Goal: Task Accomplishment & Management: Use online tool/utility

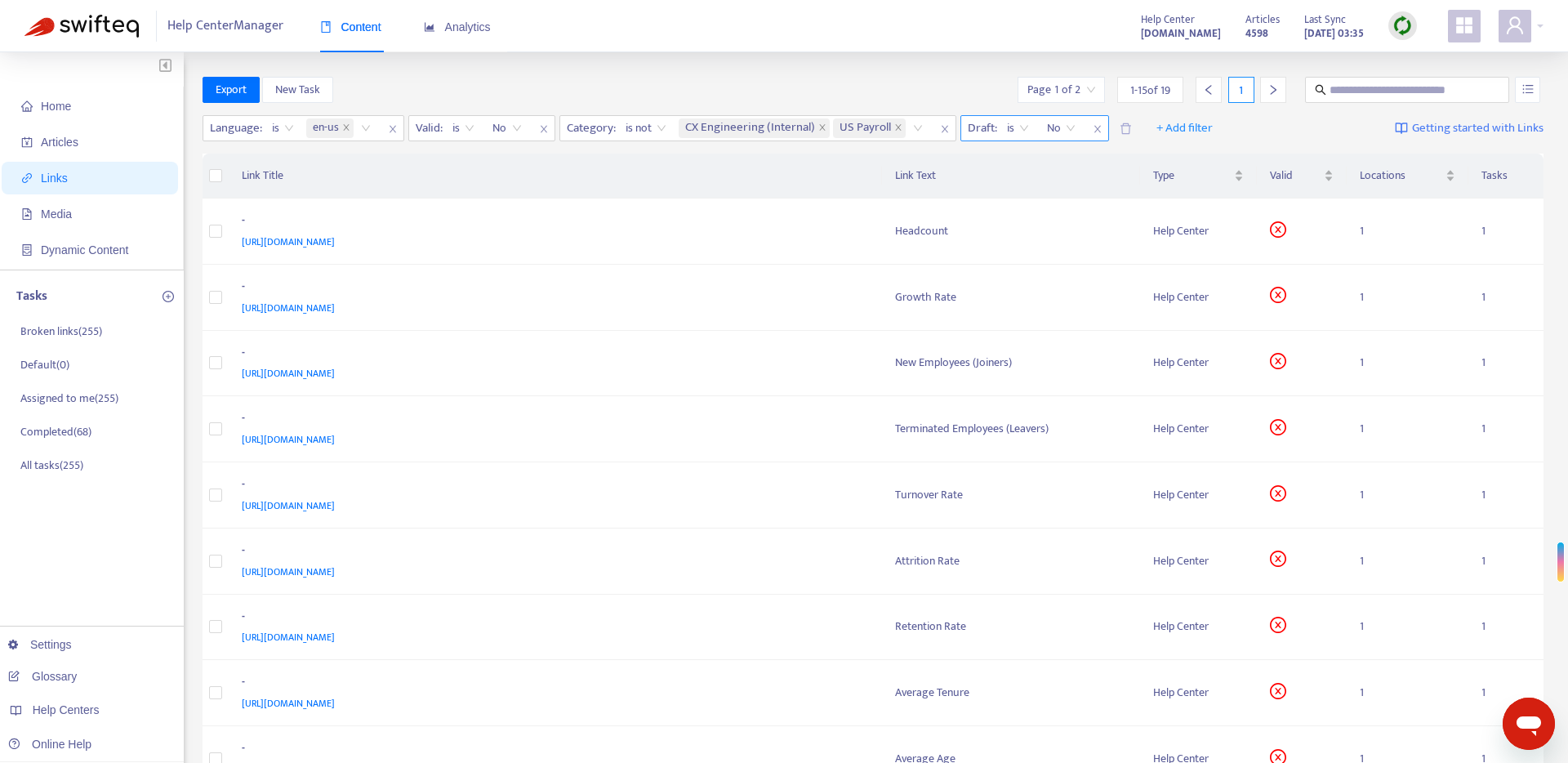
click at [1072, 128] on span "No" at bounding box center [1061, 128] width 29 height 25
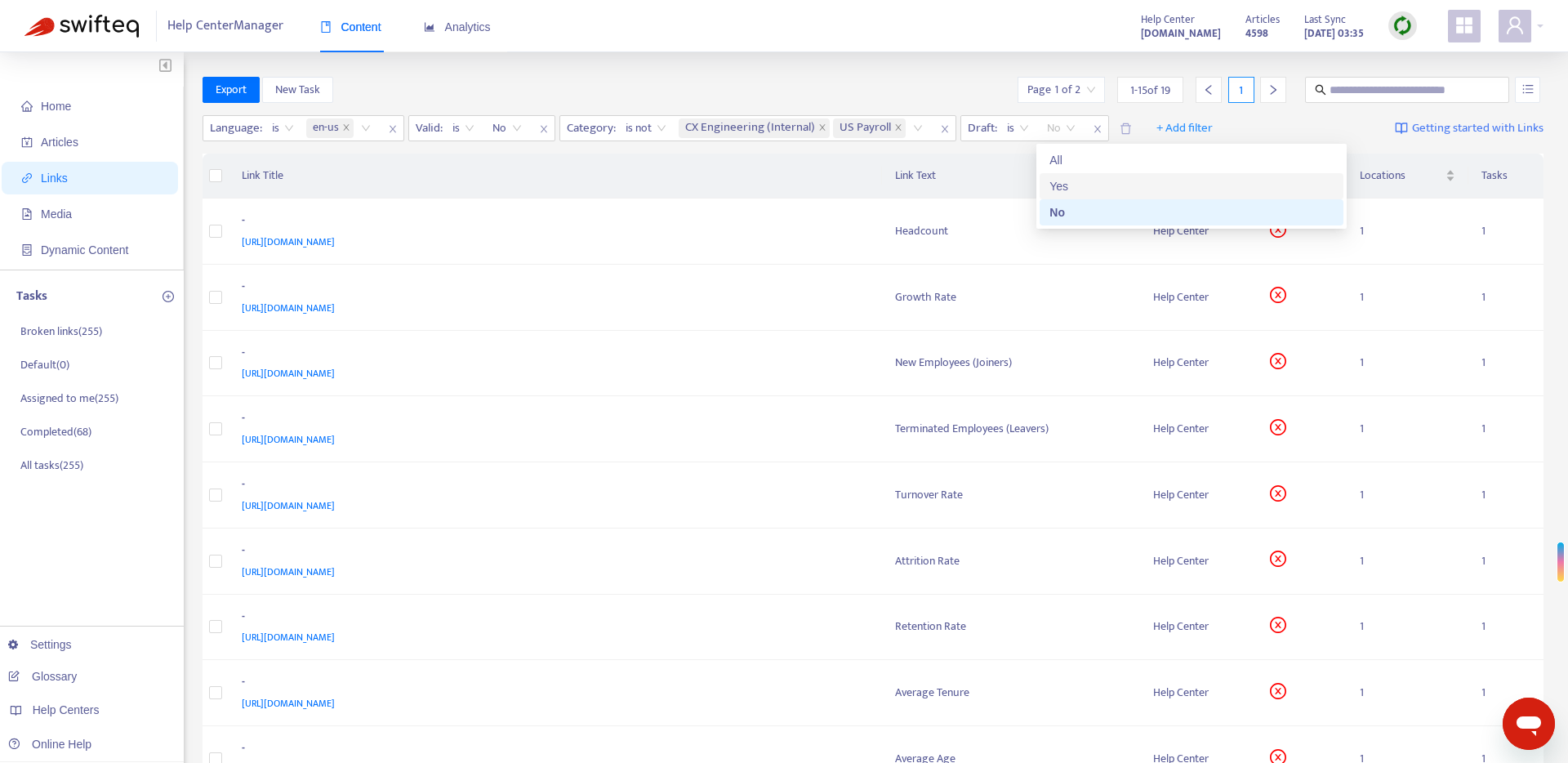
click at [1073, 183] on div "Yes" at bounding box center [1191, 186] width 284 height 18
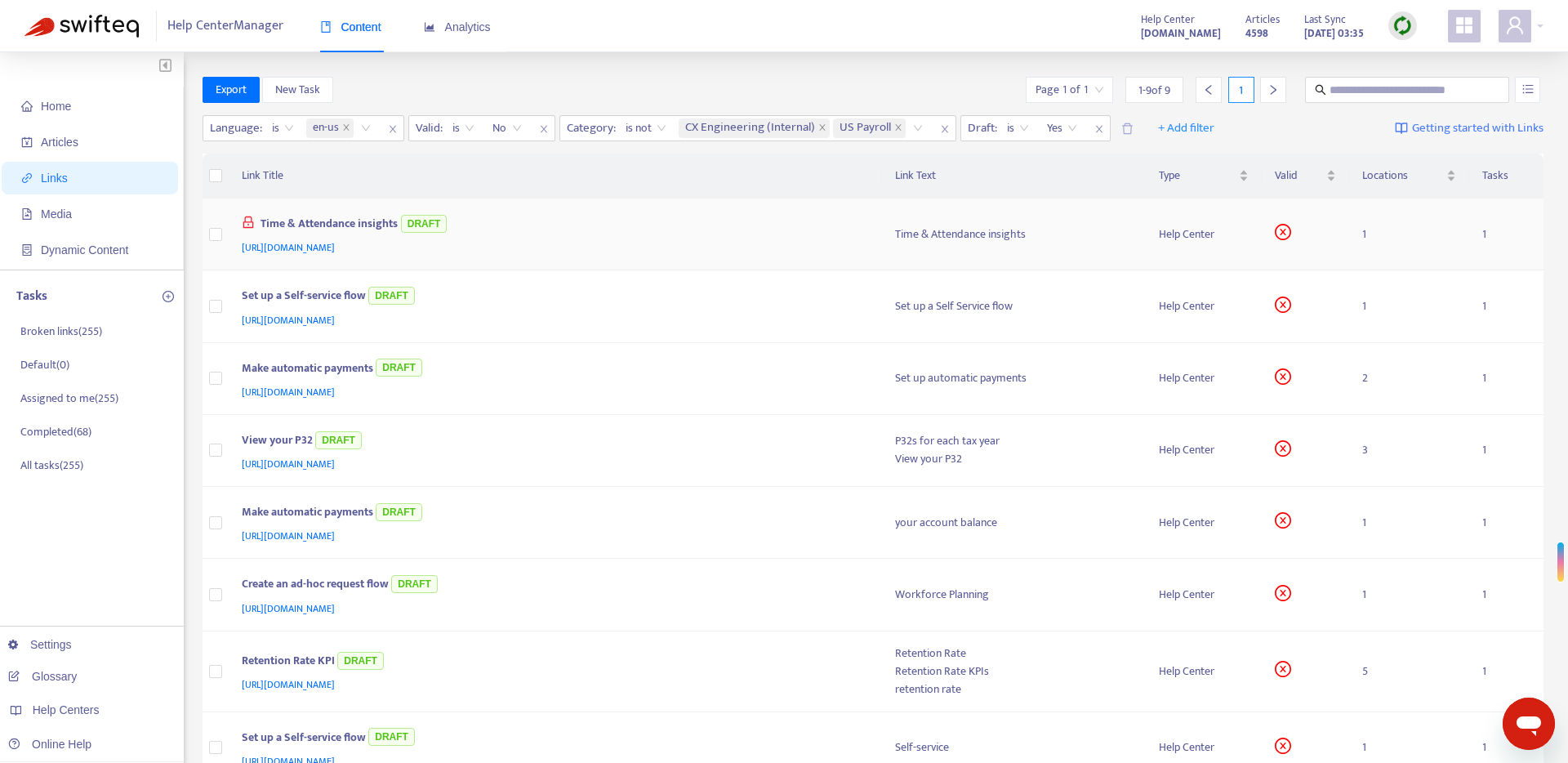
click at [909, 224] on td "Time & Attendance insights" at bounding box center [1015, 235] width 264 height 72
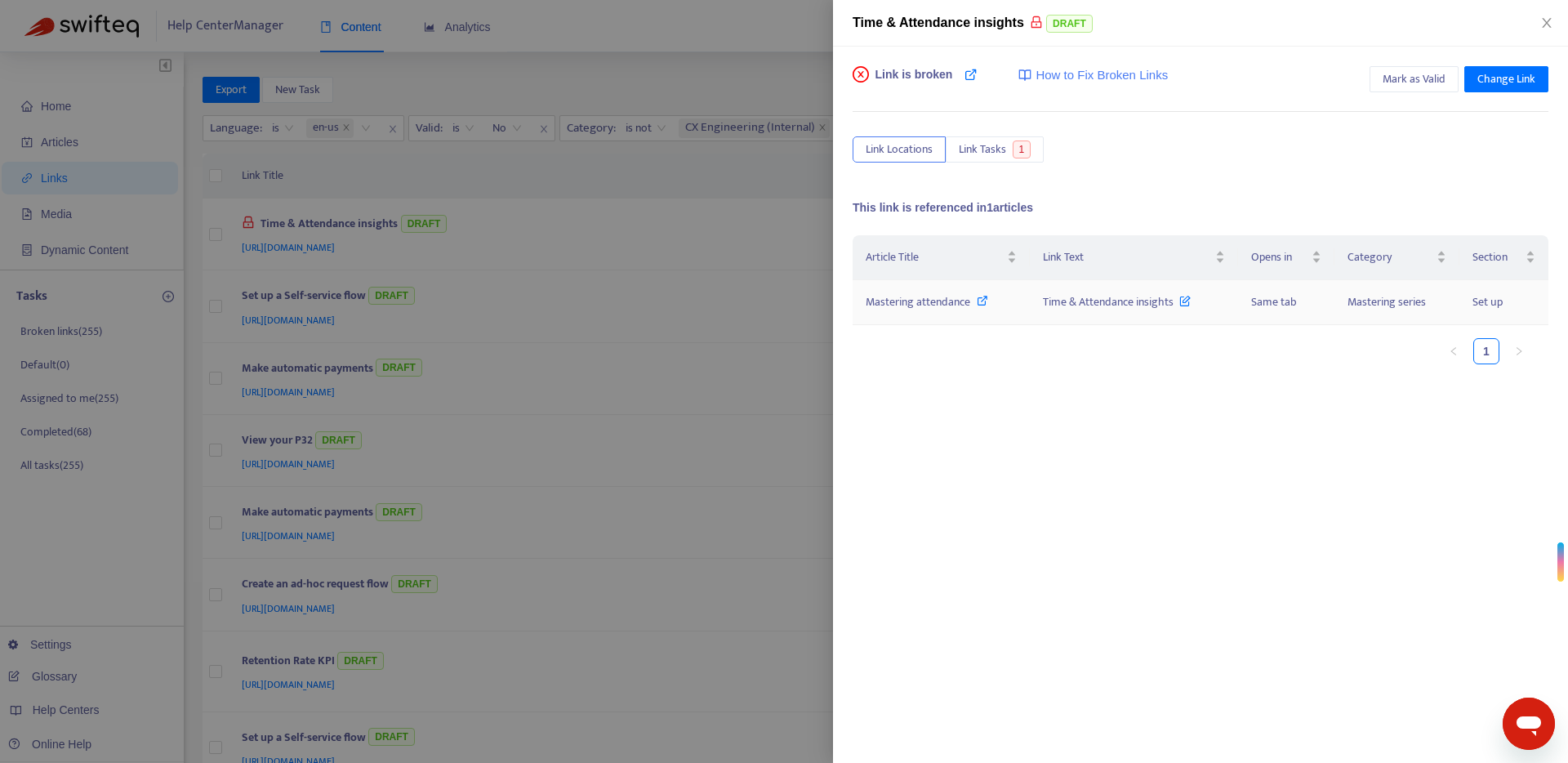
click at [981, 301] on icon at bounding box center [982, 301] width 11 height 11
click at [1409, 80] on span "Mark as Valid" at bounding box center [1414, 79] width 63 height 18
click at [790, 175] on div at bounding box center [784, 382] width 1568 height 763
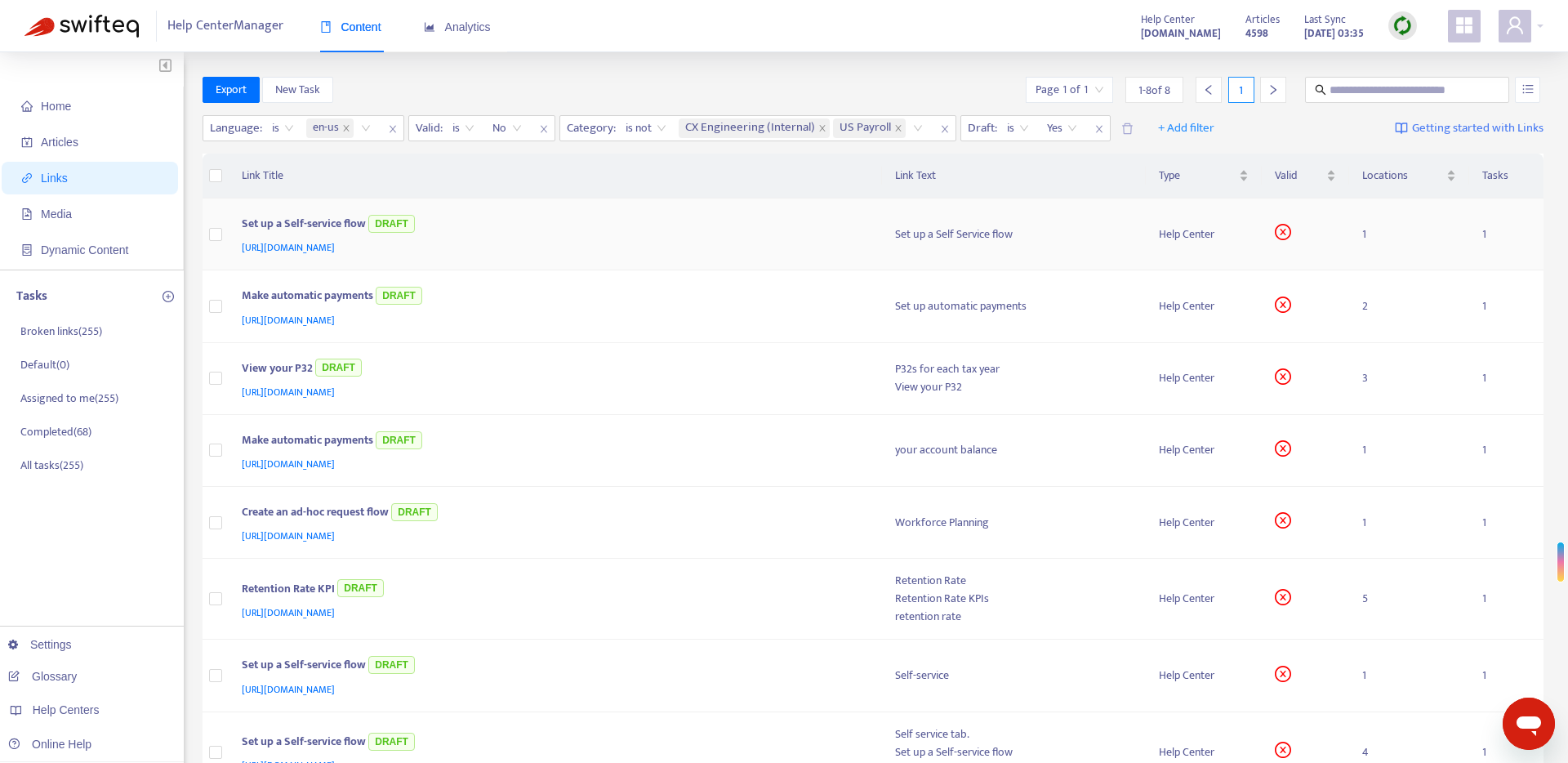
click at [1088, 237] on div "Set up a Self Service flow" at bounding box center [1014, 234] width 239 height 18
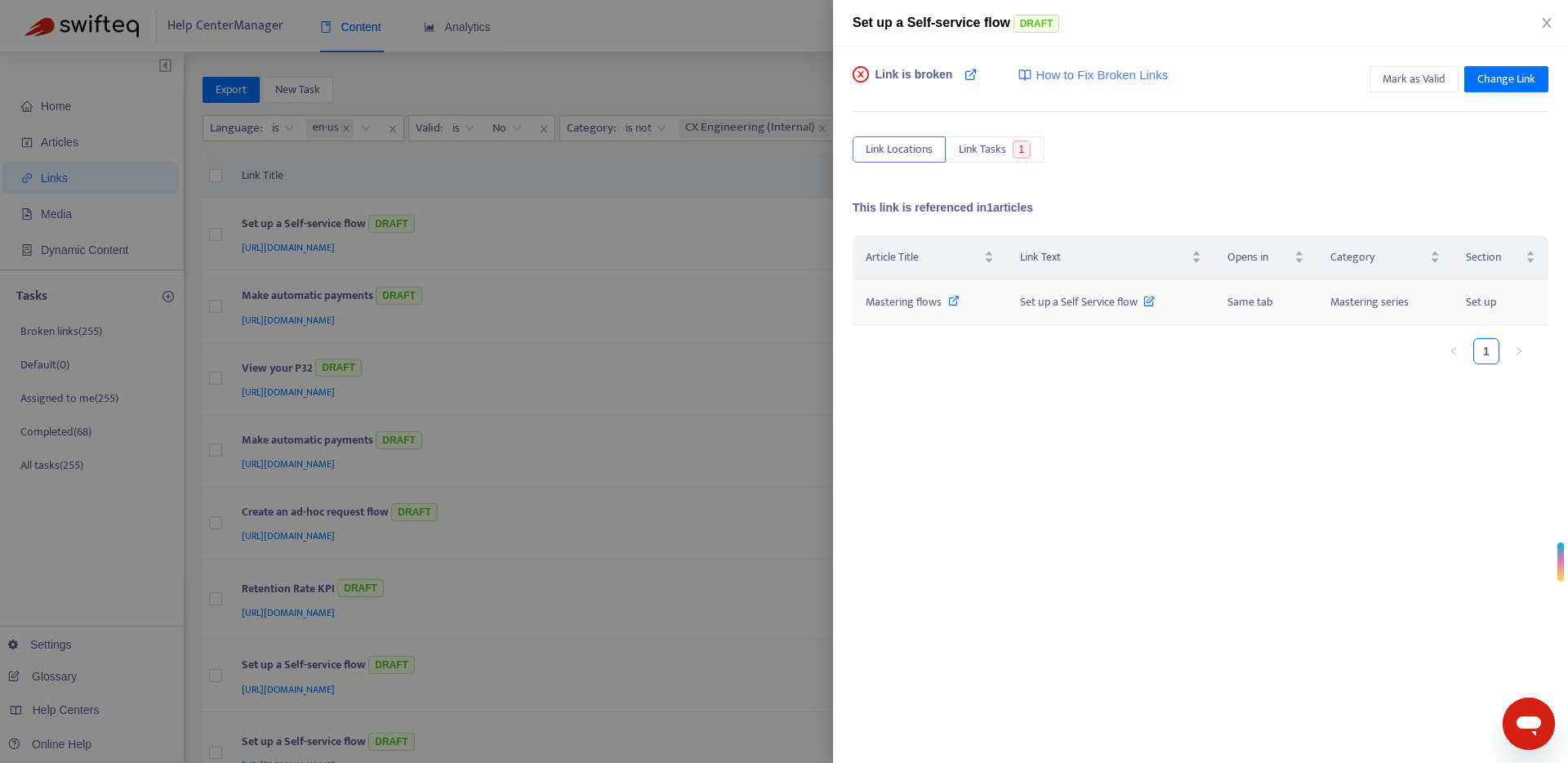
click at [954, 301] on icon at bounding box center [954, 301] width 11 height 11
click at [1428, 74] on span "Mark as Valid" at bounding box center [1414, 79] width 63 height 18
click at [814, 33] on span "This link is now marked as valid" at bounding box center [794, 29] width 161 height 13
click at [801, 79] on div at bounding box center [784, 382] width 1568 height 763
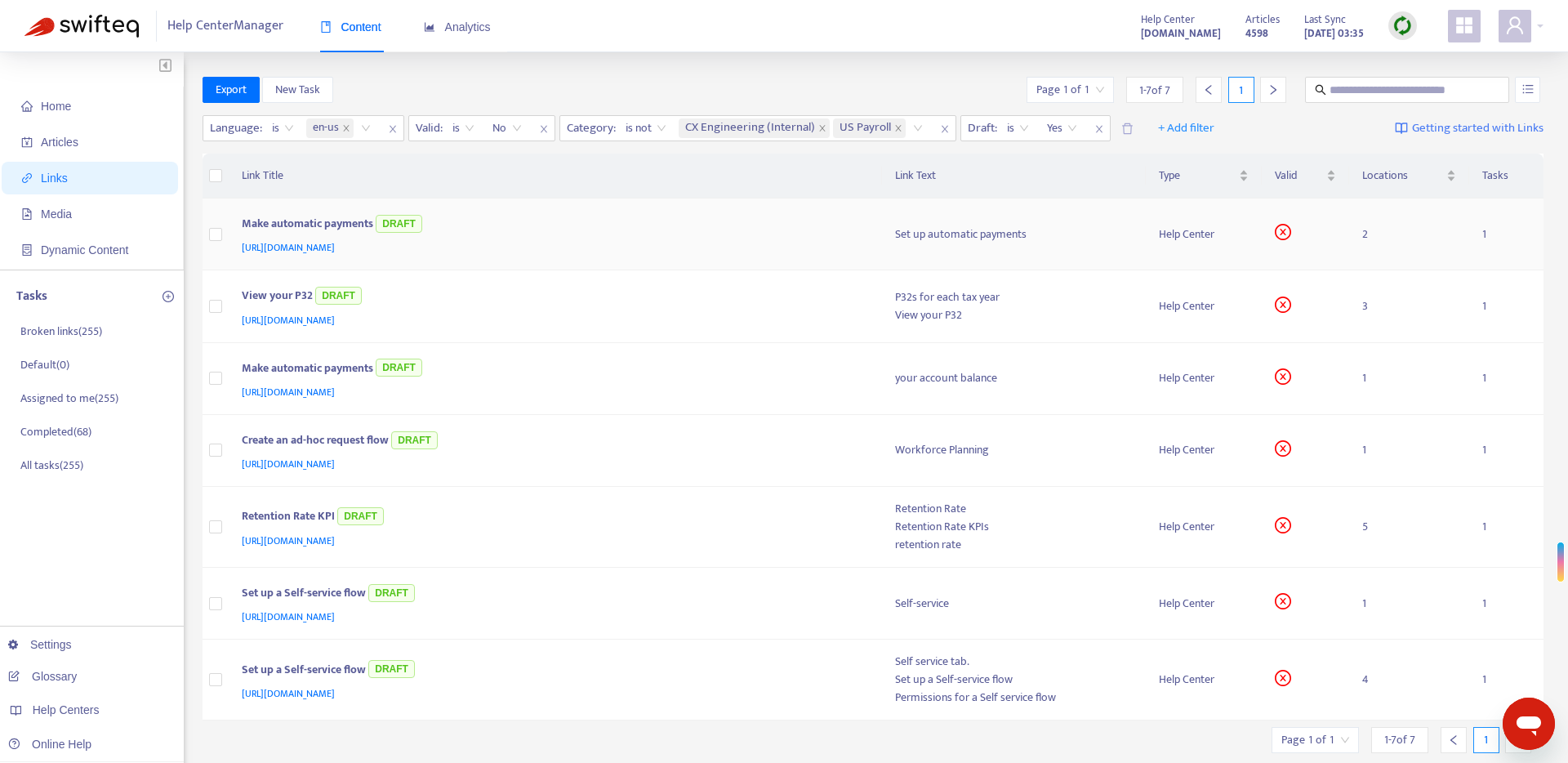
click at [750, 234] on div "Make automatic payments DRAFT" at bounding box center [552, 225] width 622 height 27
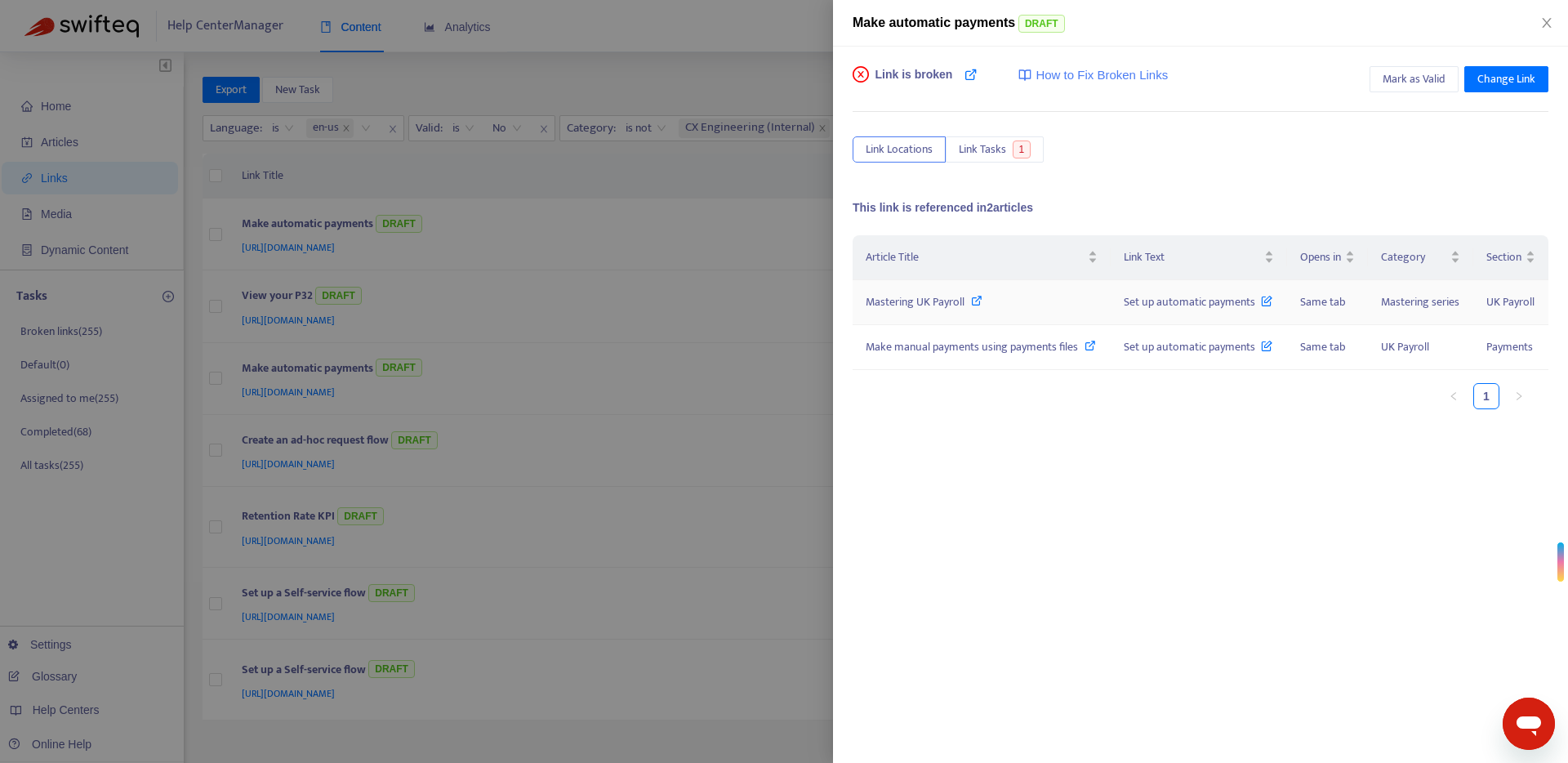
click at [979, 300] on icon at bounding box center [977, 301] width 11 height 11
click at [1091, 345] on icon at bounding box center [1091, 345] width 11 height 11
click at [1090, 346] on icon at bounding box center [1091, 345] width 11 height 11
click at [813, 163] on div at bounding box center [784, 382] width 1568 height 763
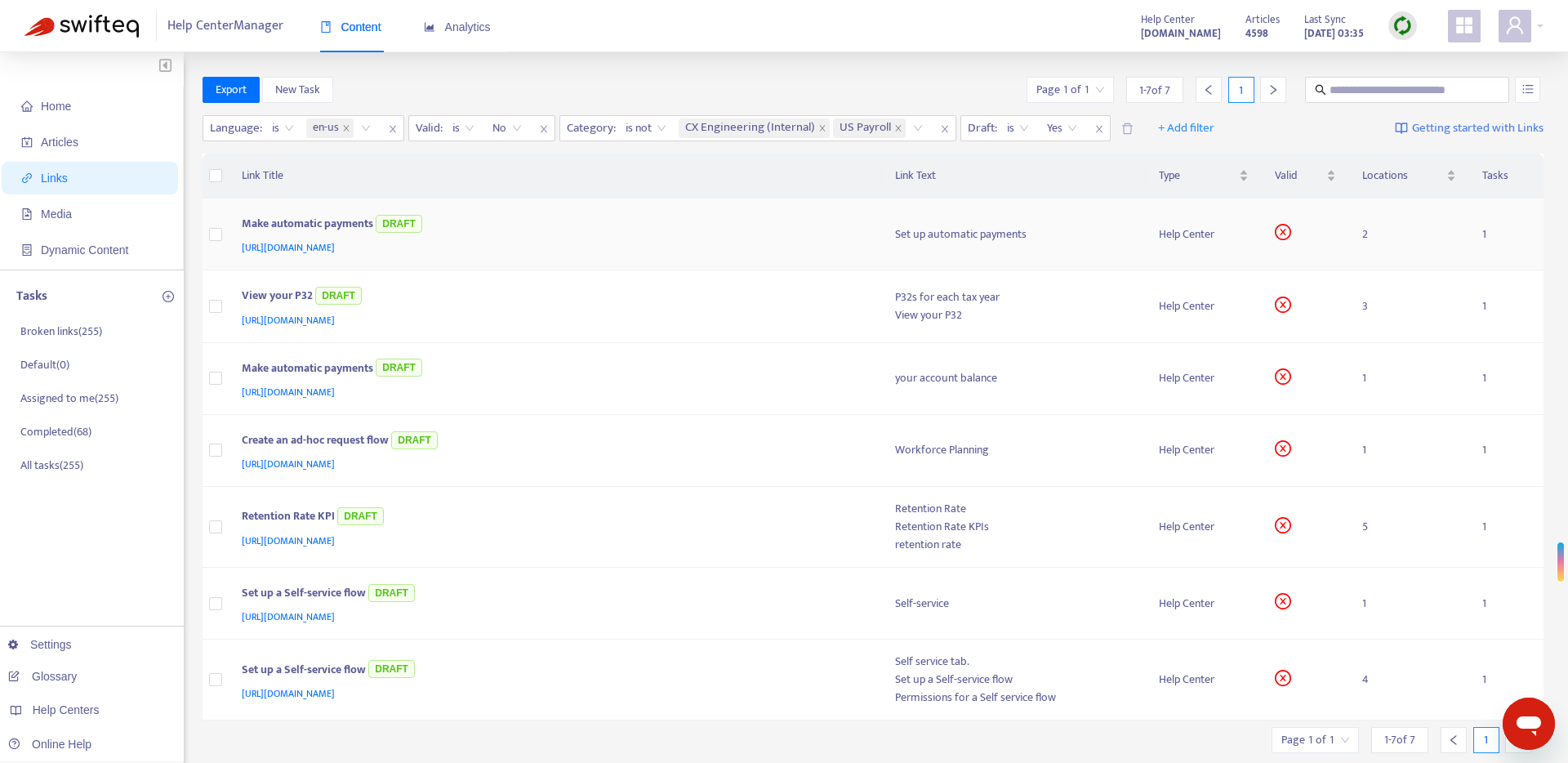
click at [820, 235] on div "Make automatic payments DRAFT" at bounding box center [552, 225] width 622 height 27
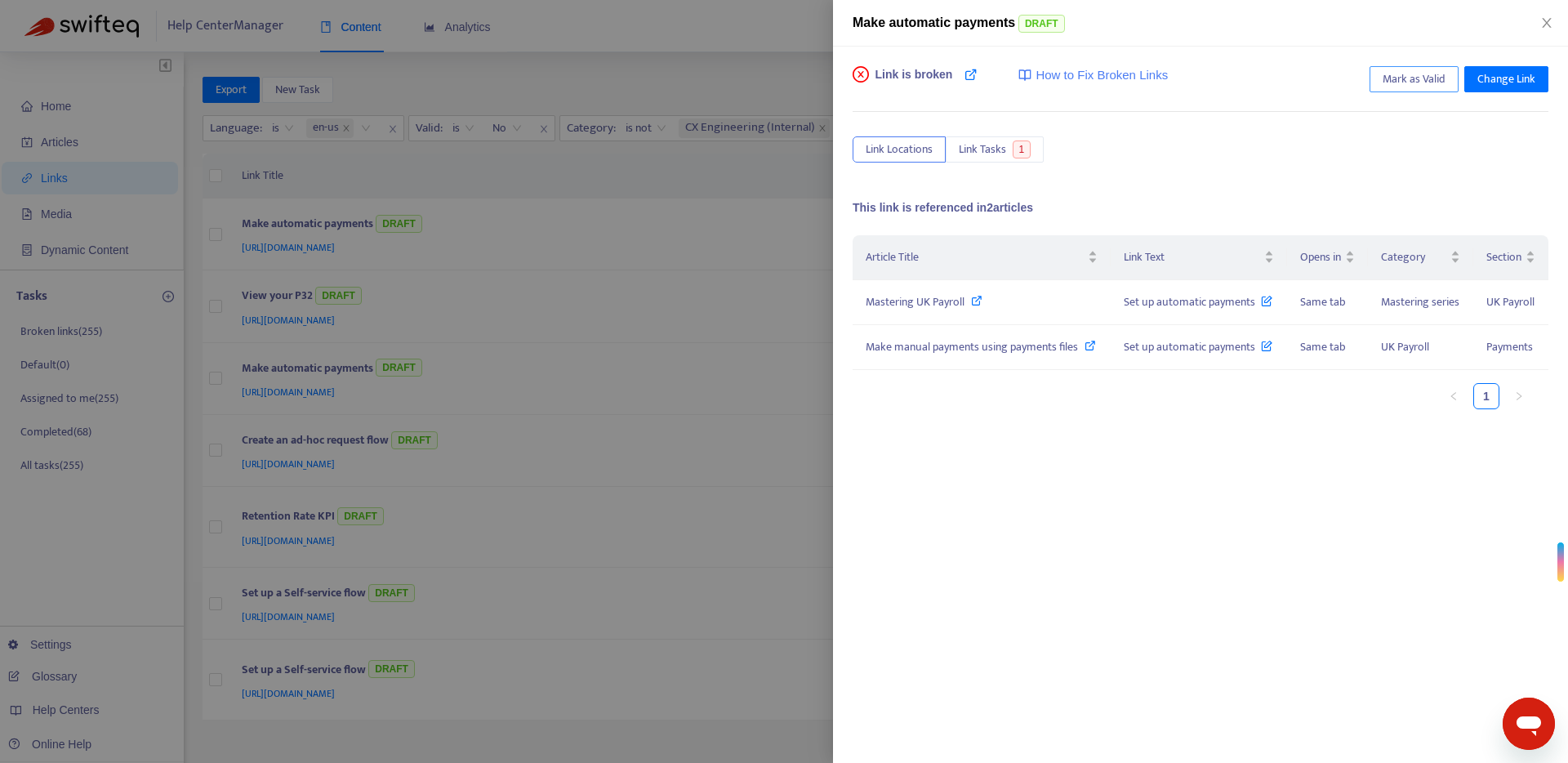
click at [1419, 85] on span "Mark as Valid" at bounding box center [1414, 79] width 63 height 18
click at [779, 78] on div at bounding box center [784, 382] width 1568 height 763
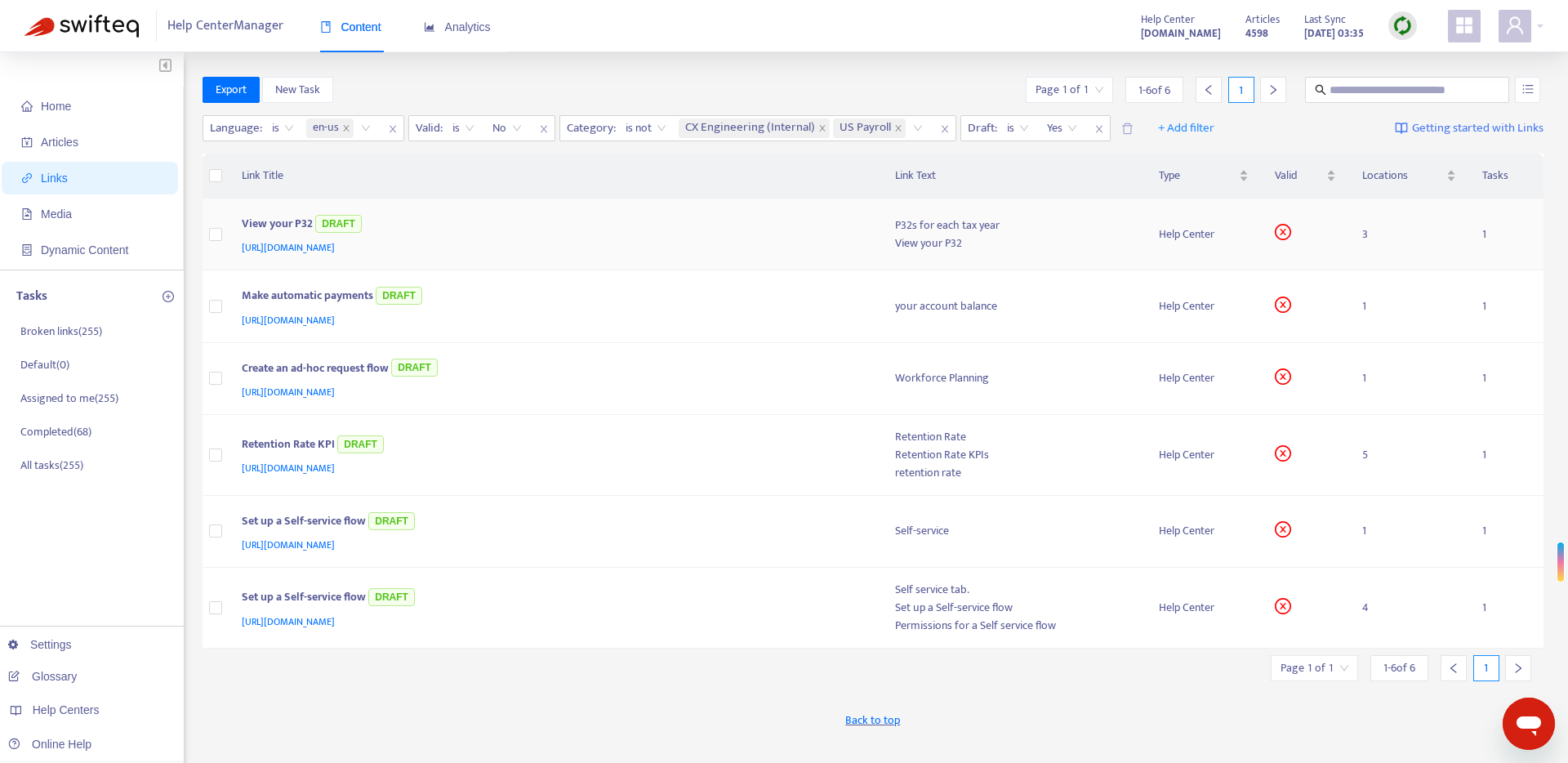
click at [812, 243] on div "[URL][DOMAIN_NAME]" at bounding box center [552, 247] width 622 height 18
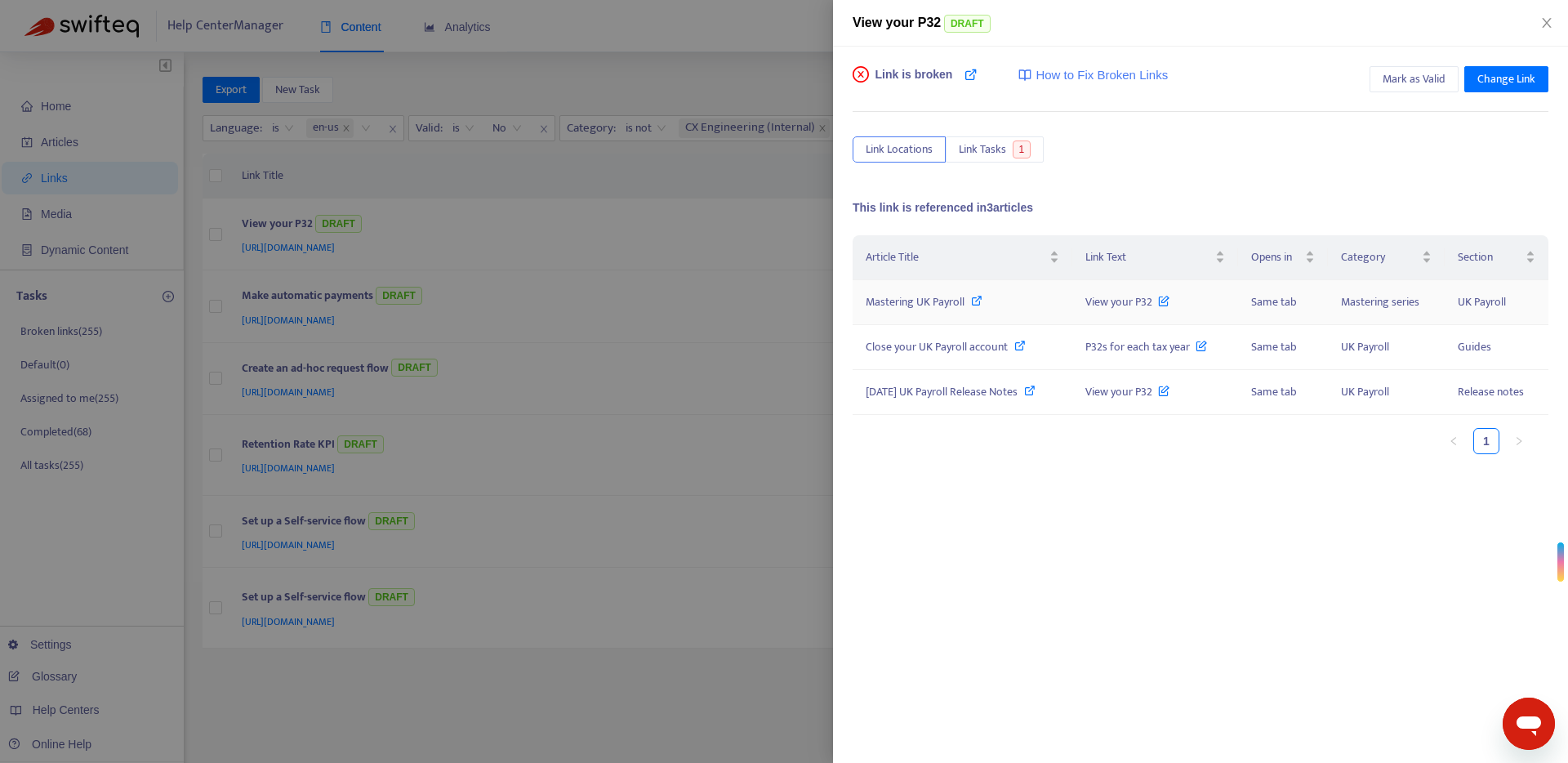
click at [981, 301] on icon at bounding box center [977, 301] width 11 height 11
click at [761, 52] on div at bounding box center [784, 382] width 1568 height 763
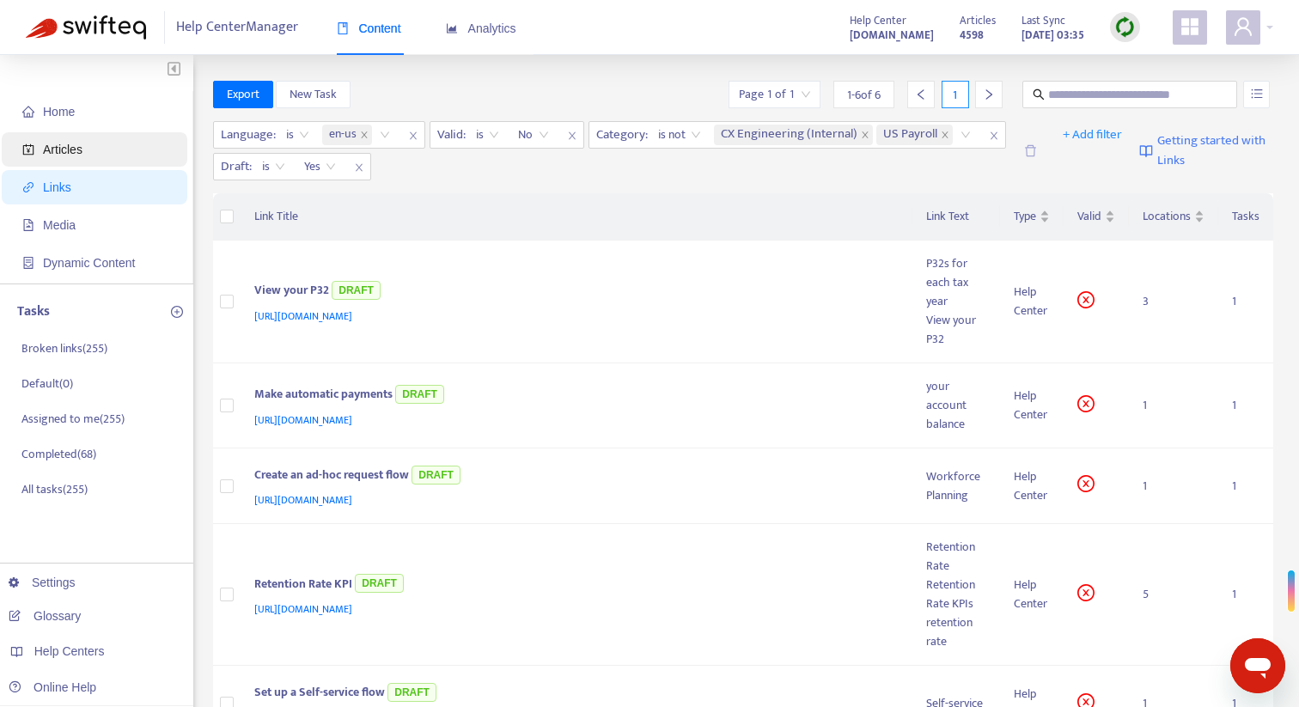
click at [88, 149] on span "Articles" at bounding box center [97, 149] width 151 height 34
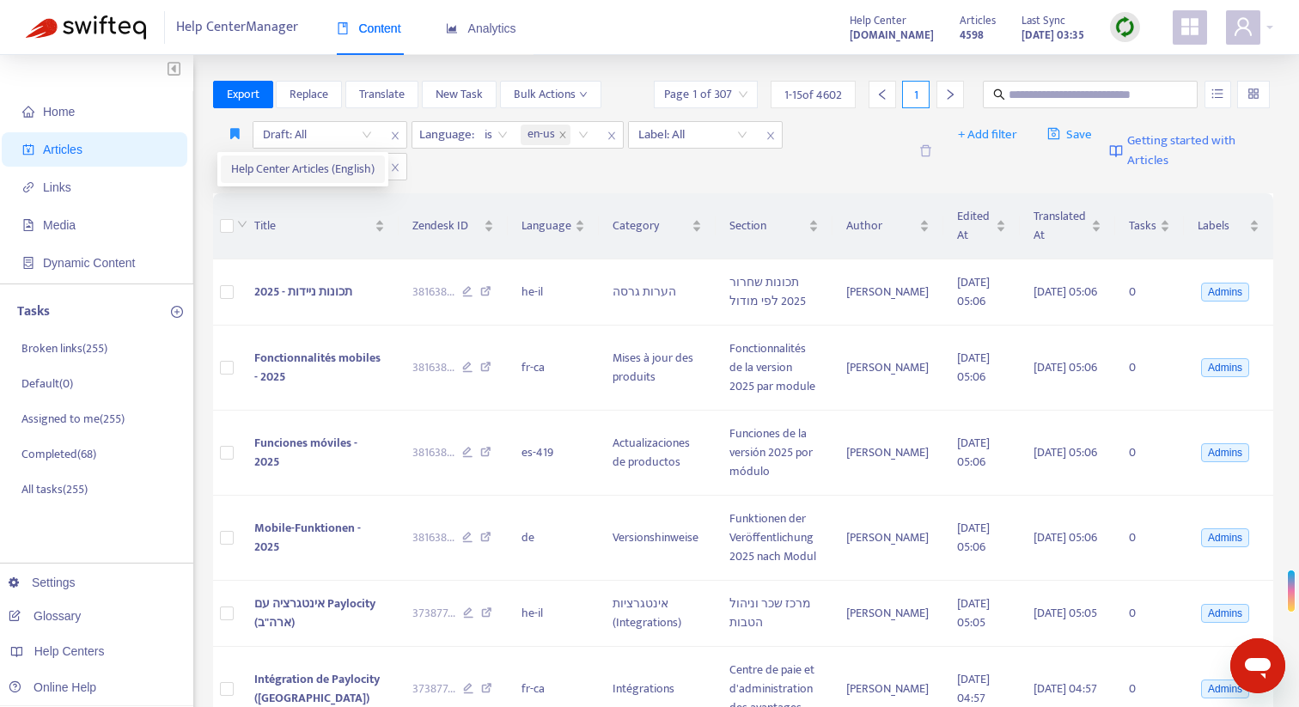
click at [250, 175] on span "Help Center Articles (English)" at bounding box center [302, 169] width 143 height 19
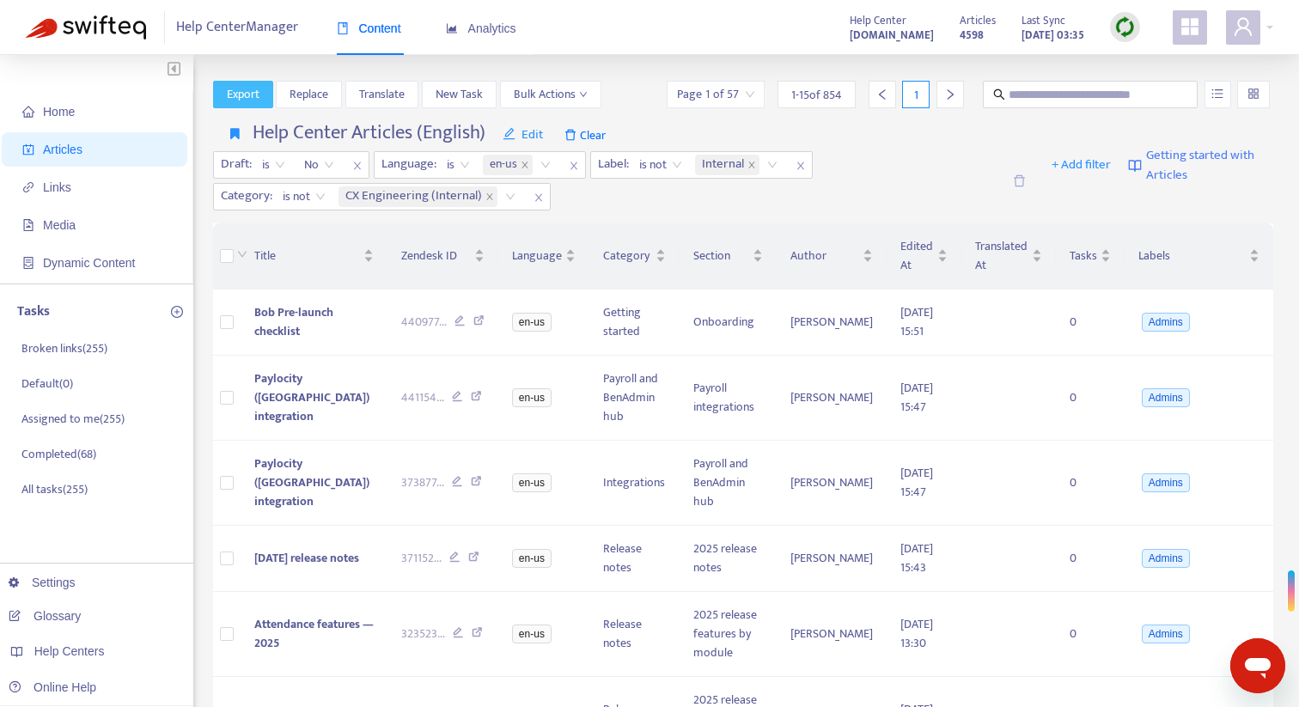
click at [236, 94] on span "Export" at bounding box center [243, 94] width 33 height 19
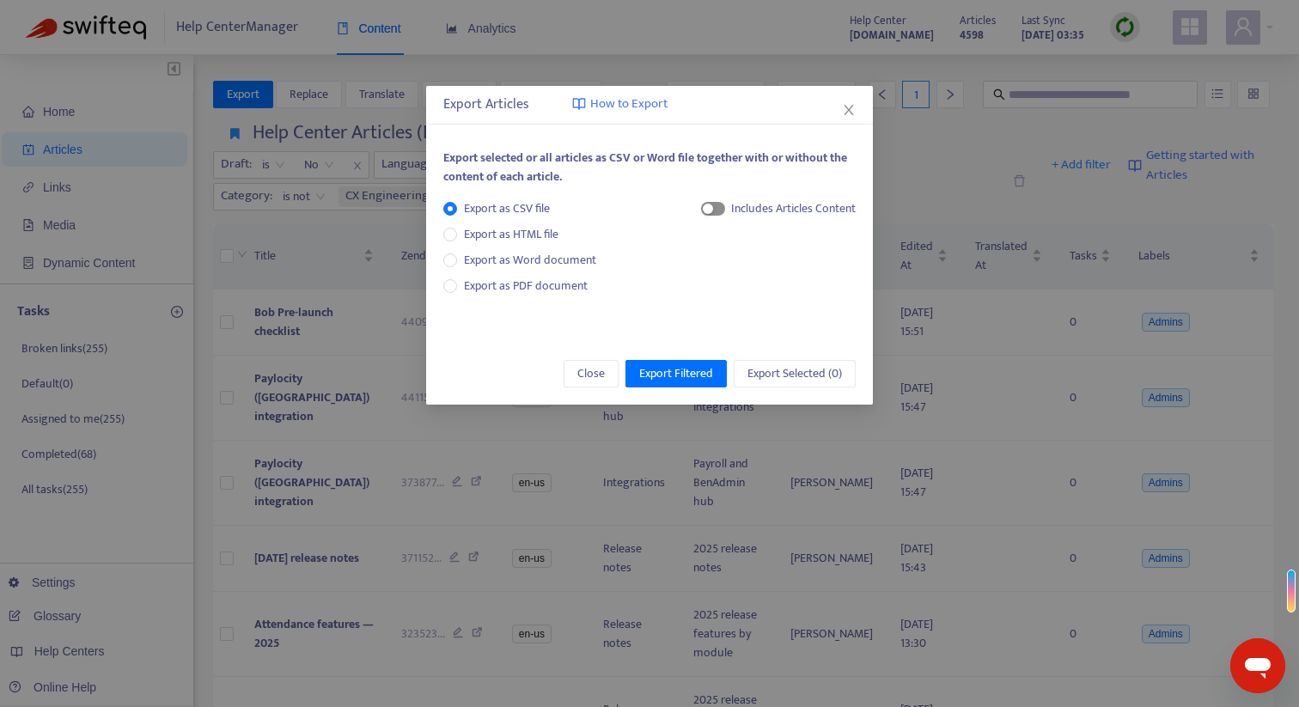
click at [721, 211] on span "button" at bounding box center [713, 209] width 24 height 14
click at [842, 112] on icon "close" at bounding box center [849, 110] width 14 height 14
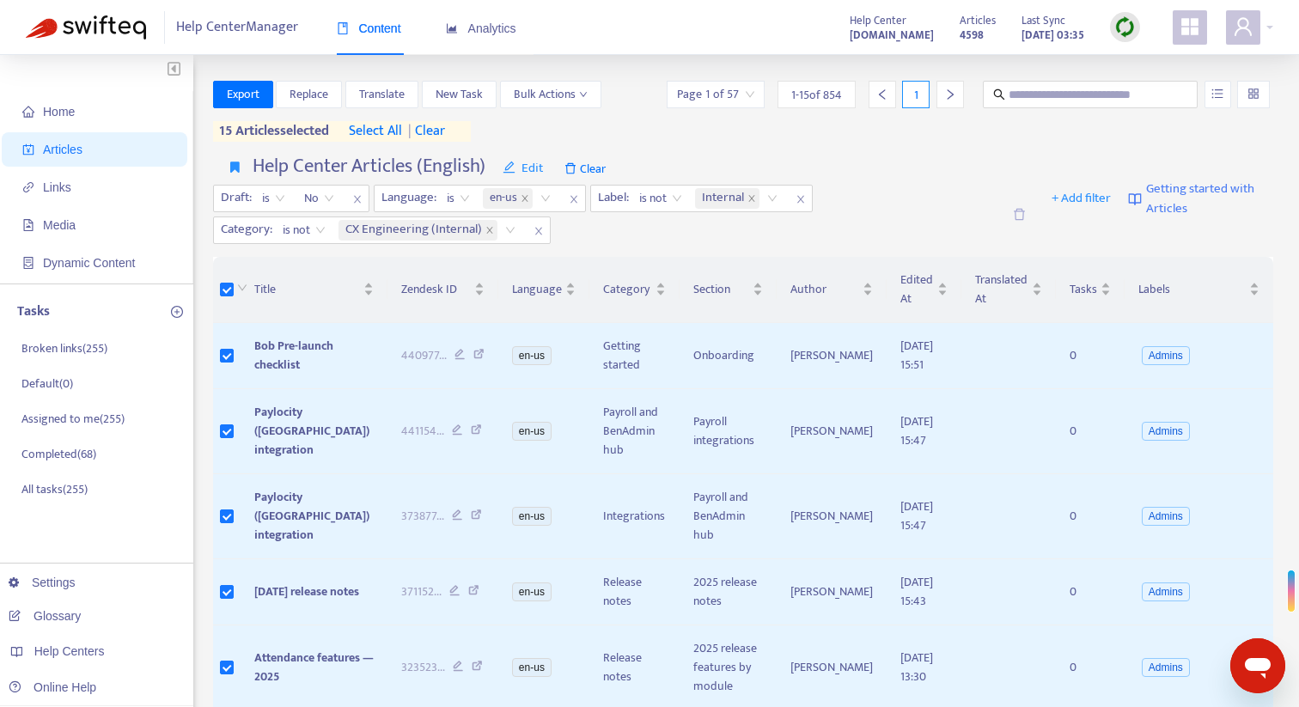
click at [370, 125] on span "select all" at bounding box center [375, 131] width 53 height 21
click at [253, 102] on span "Export" at bounding box center [243, 94] width 33 height 19
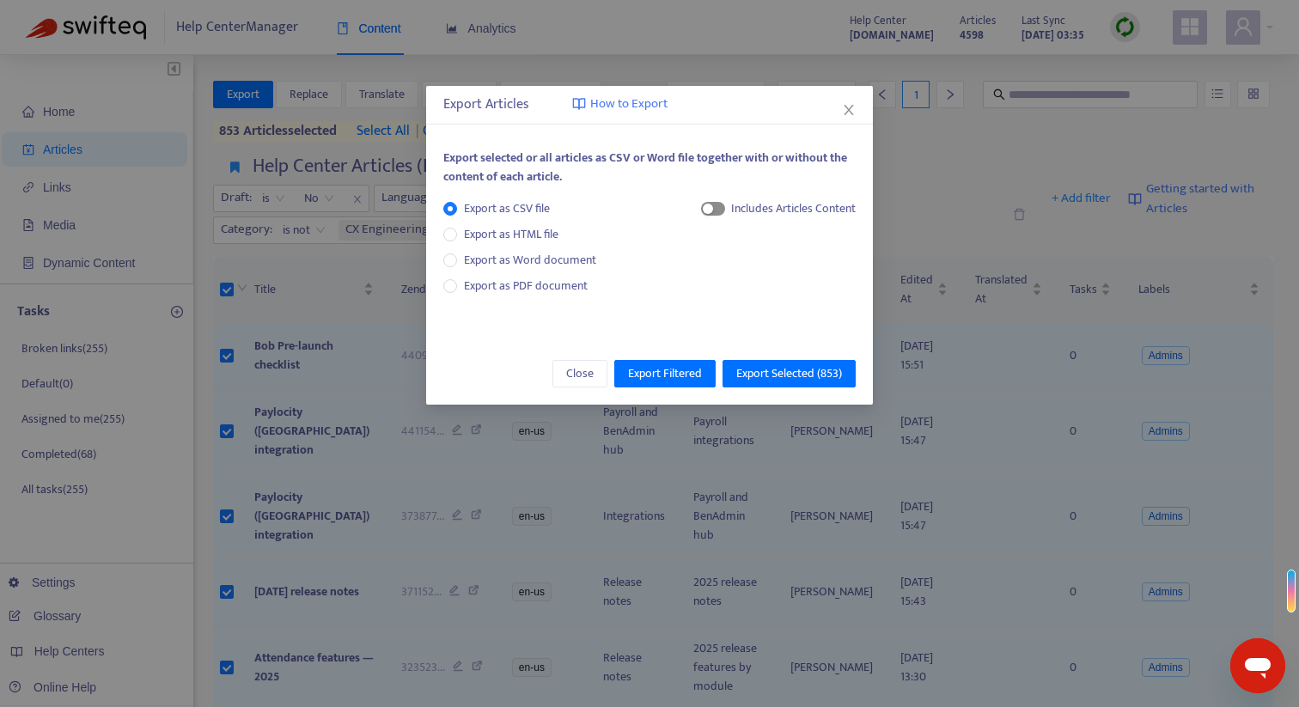
click at [713, 208] on span "button" at bounding box center [713, 209] width 24 height 14
click at [738, 267] on span "HTML Content" at bounding box center [776, 266] width 85 height 19
click at [850, 108] on icon "close" at bounding box center [849, 110] width 14 height 14
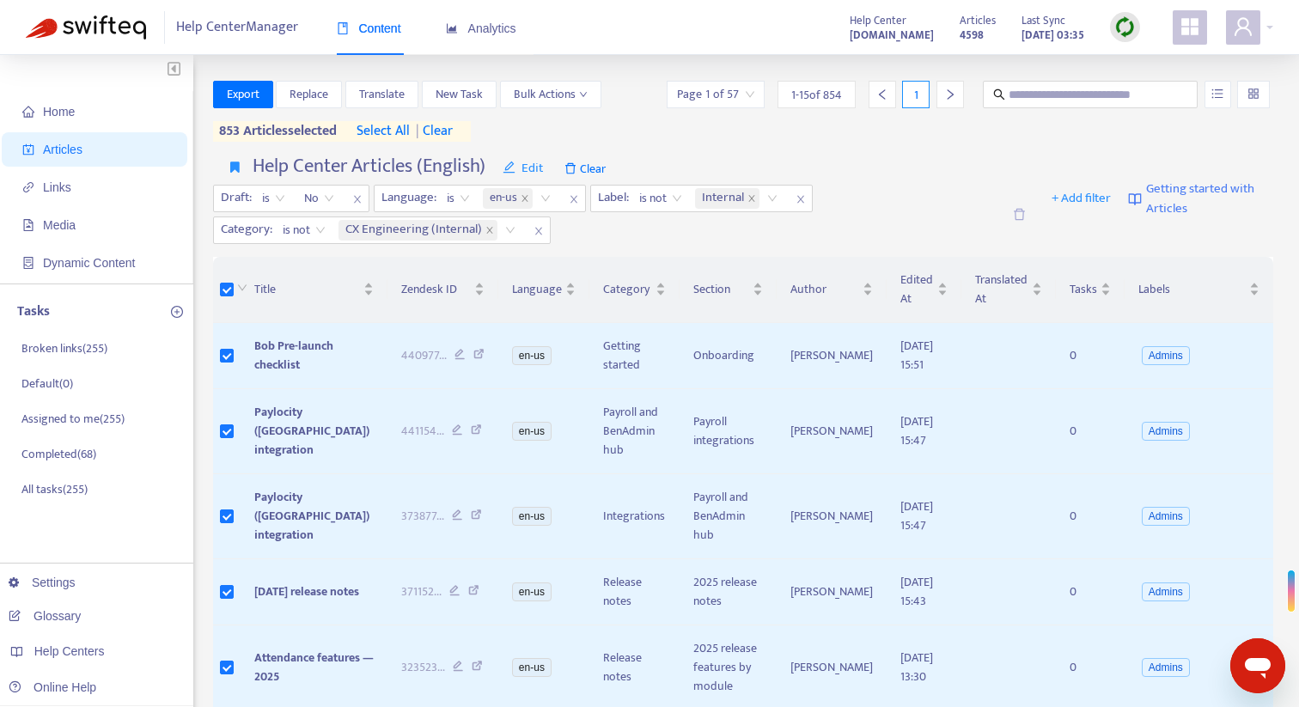
click at [1124, 28] on img at bounding box center [1124, 26] width 21 height 21
click at [71, 197] on span "Links" at bounding box center [97, 187] width 151 height 34
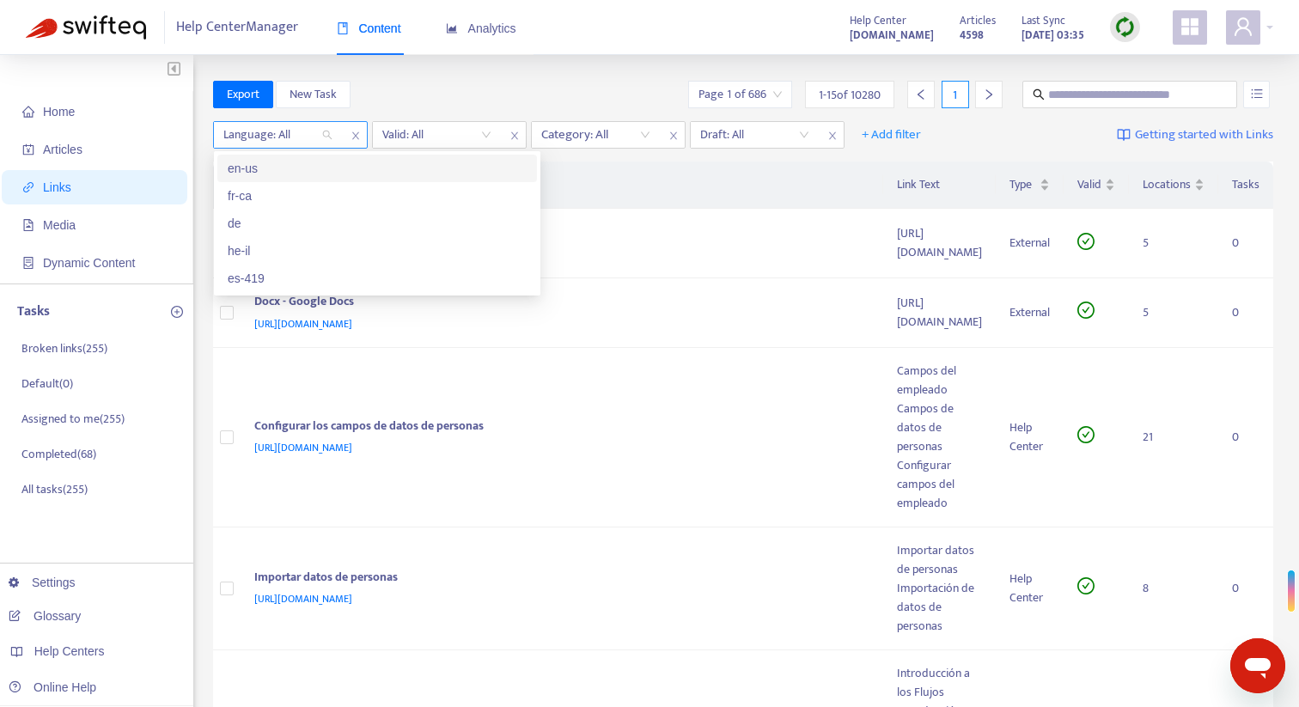
click at [327, 136] on div "Language: All" at bounding box center [278, 135] width 128 height 26
click at [299, 172] on div "en-us" at bounding box center [377, 168] width 299 height 19
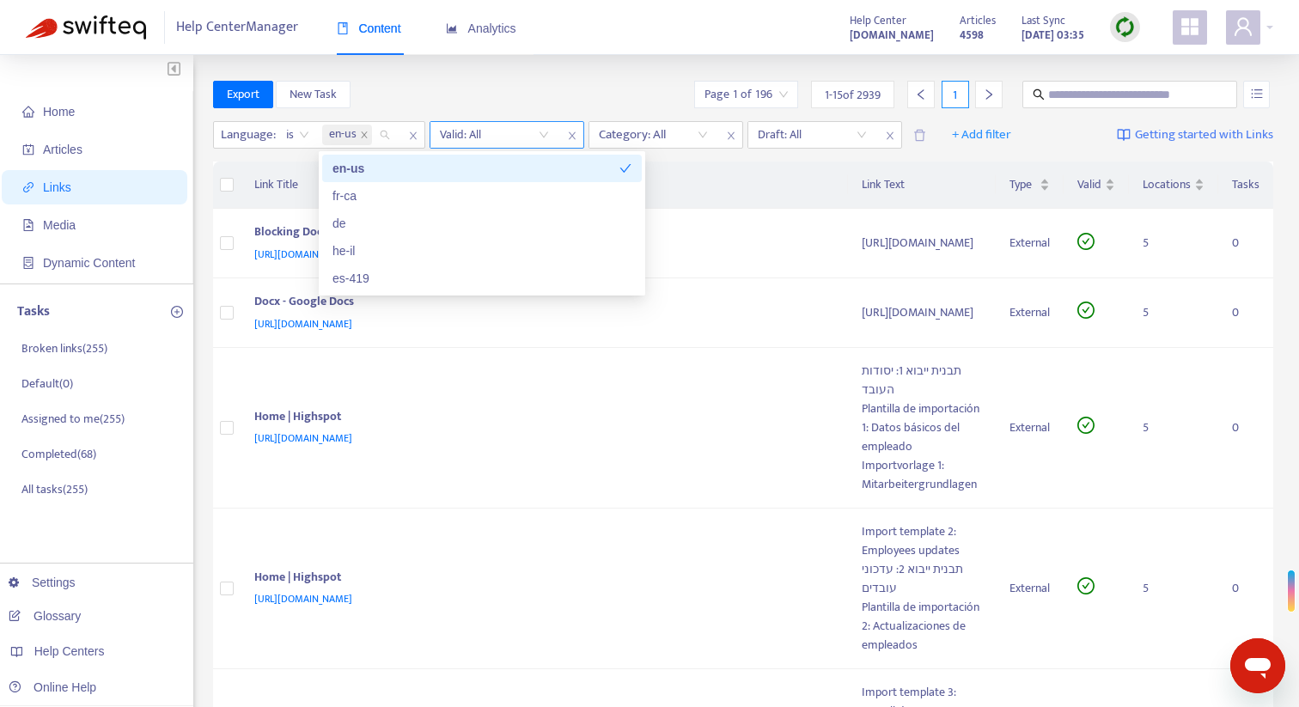
click at [501, 138] on input "search" at bounding box center [494, 135] width 109 height 26
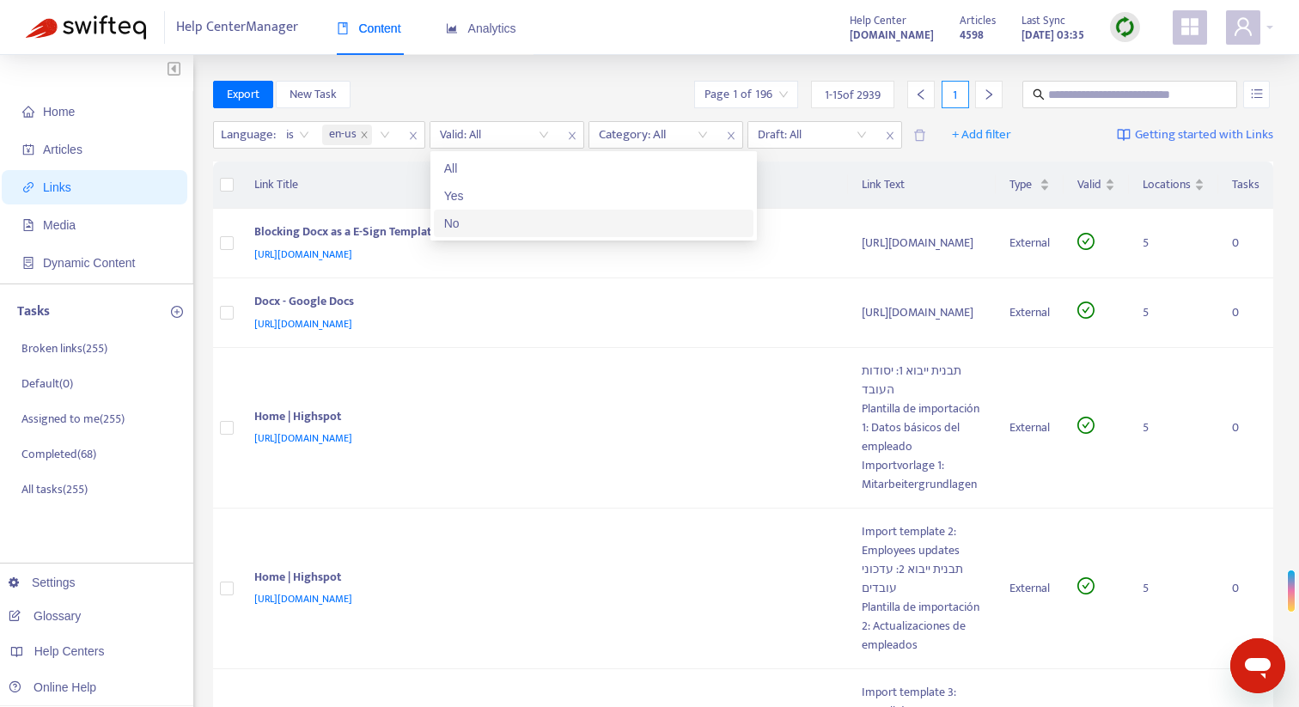
click at [478, 218] on div "No" at bounding box center [593, 223] width 299 height 19
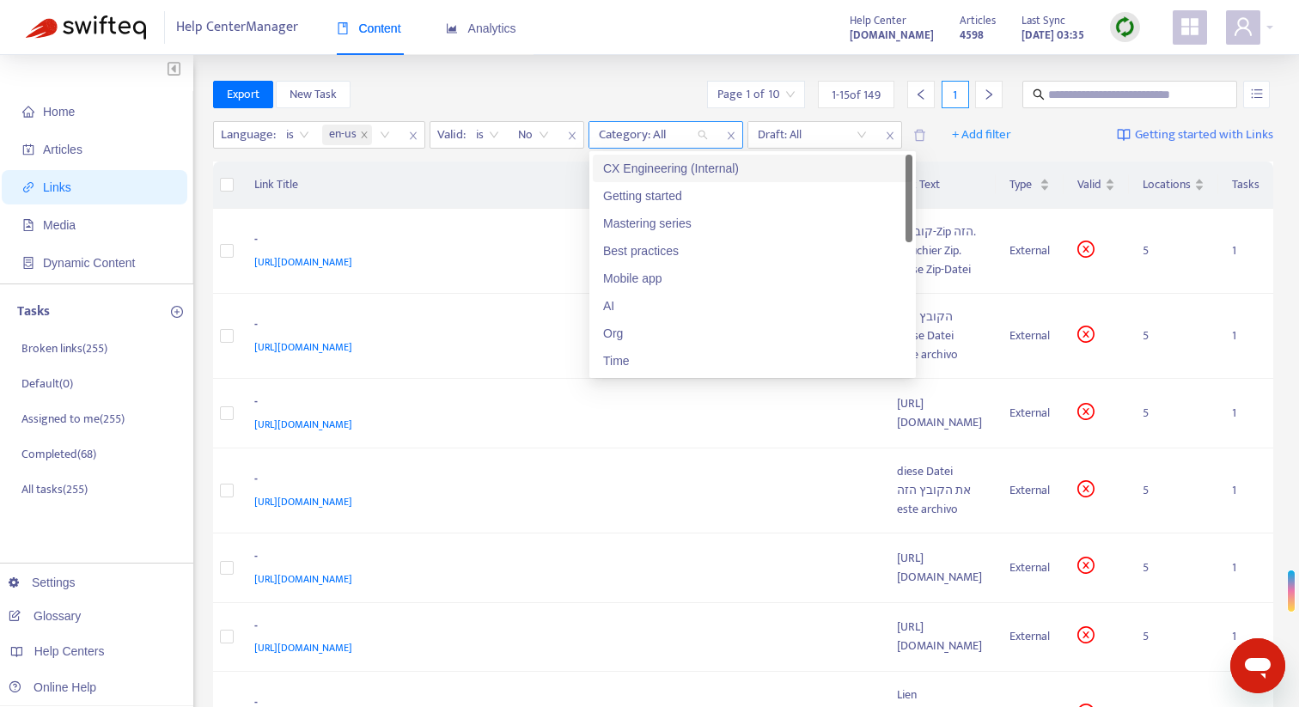
click at [667, 136] on div at bounding box center [645, 135] width 104 height 21
click at [656, 169] on div "CX Engineering (Internal)" at bounding box center [752, 168] width 299 height 19
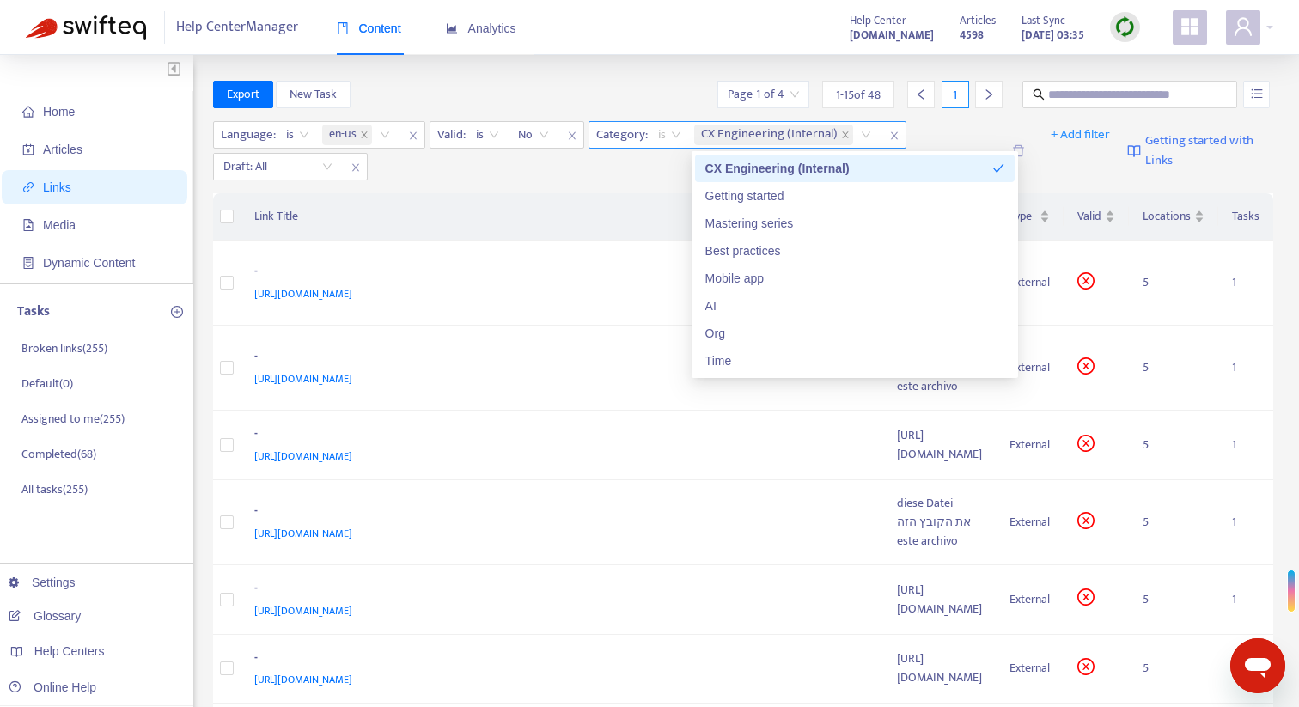
click at [677, 142] on span "is" at bounding box center [669, 135] width 23 height 26
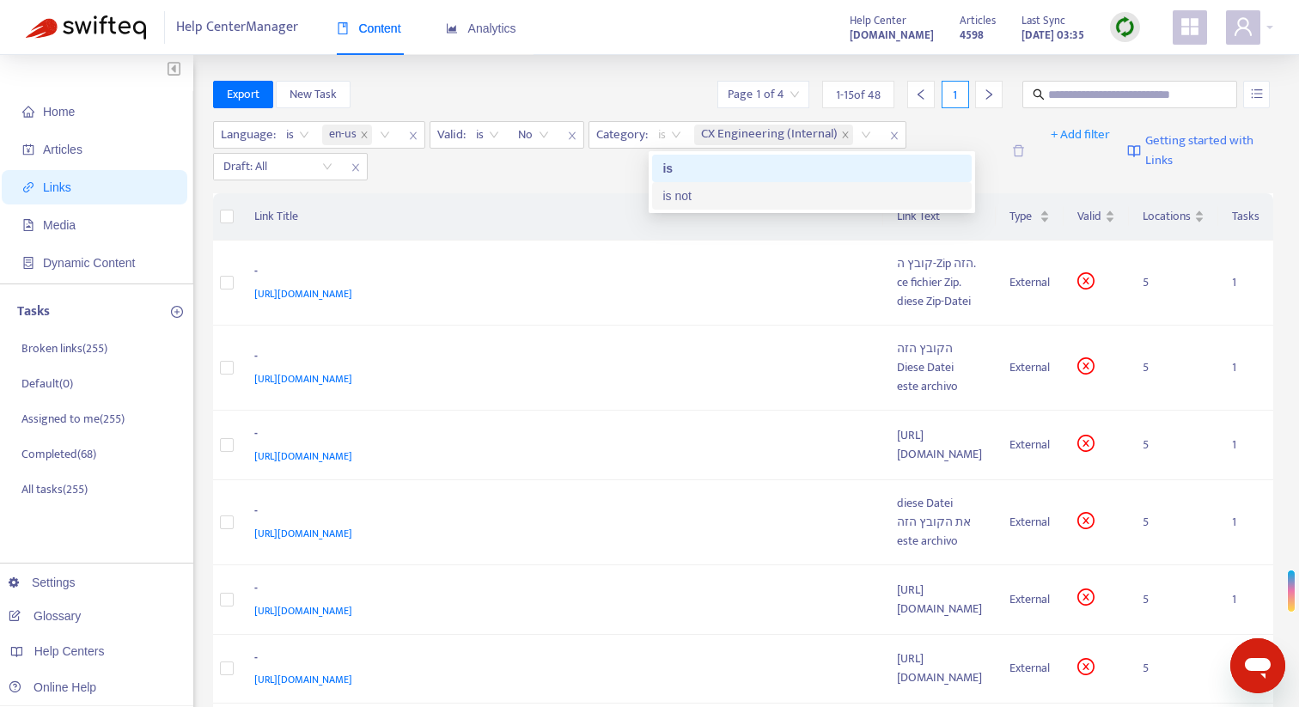
click at [674, 189] on div "is not" at bounding box center [811, 195] width 299 height 19
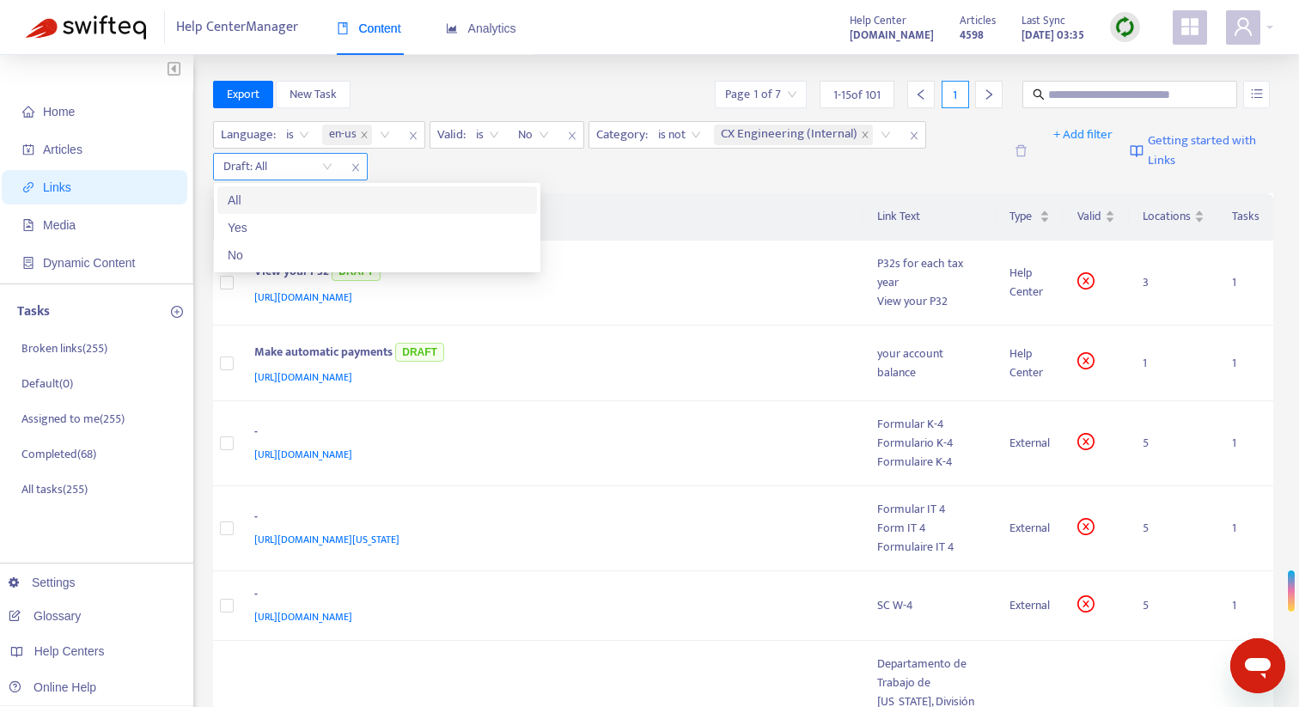
click at [327, 168] on input "search" at bounding box center [277, 167] width 109 height 26
click at [299, 247] on div "No" at bounding box center [377, 255] width 299 height 19
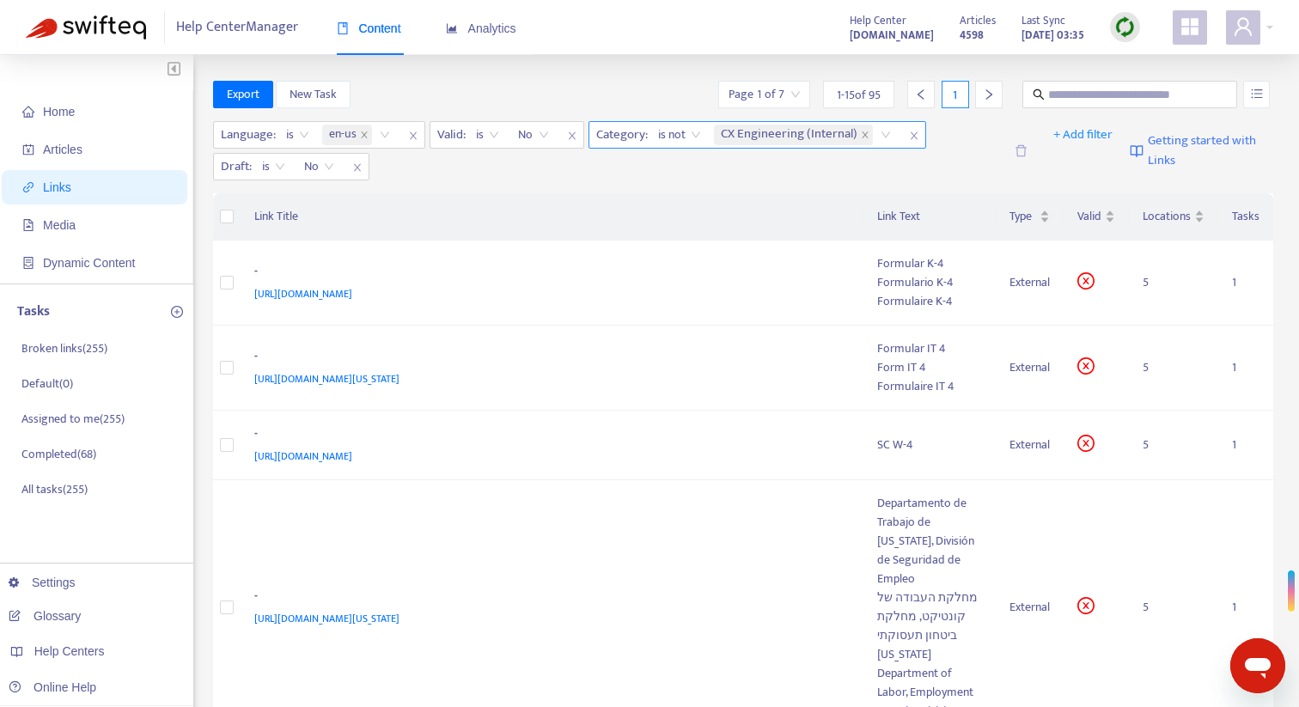
click at [704, 136] on div "is not" at bounding box center [680, 135] width 62 height 26
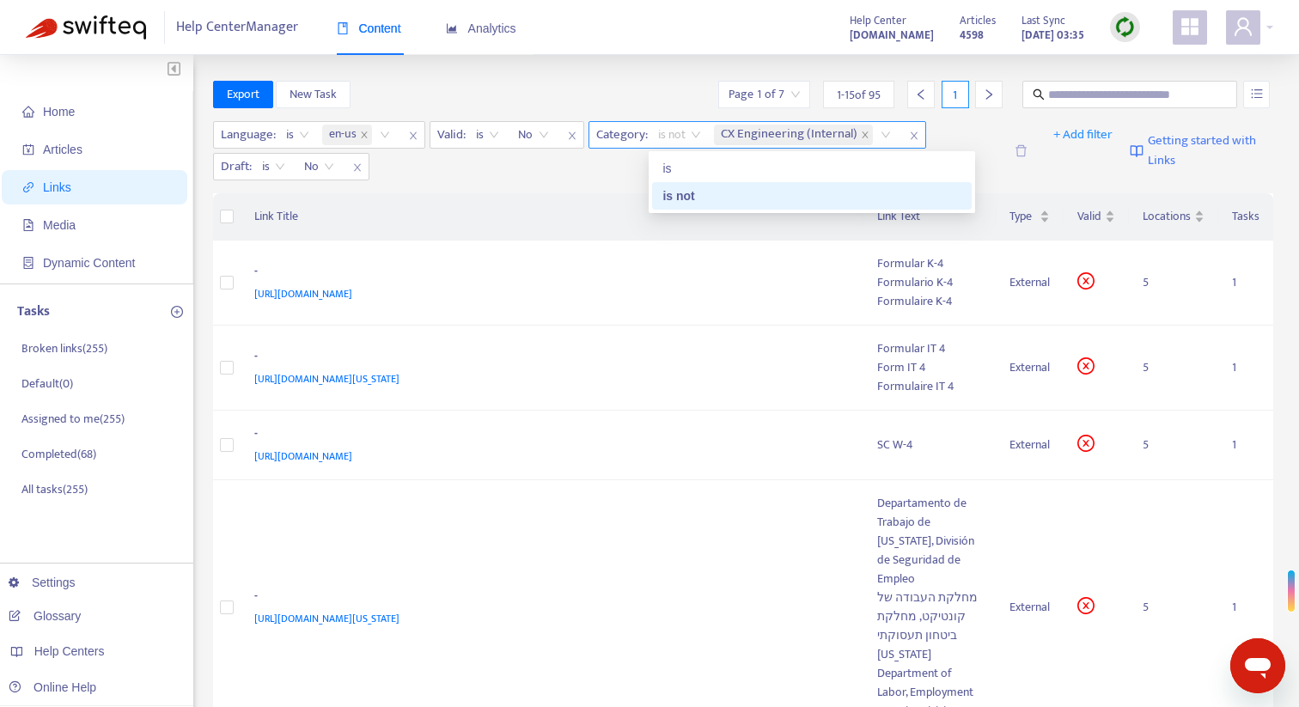
click at [880, 136] on div "CX Engineering (Internal)" at bounding box center [805, 135] width 190 height 26
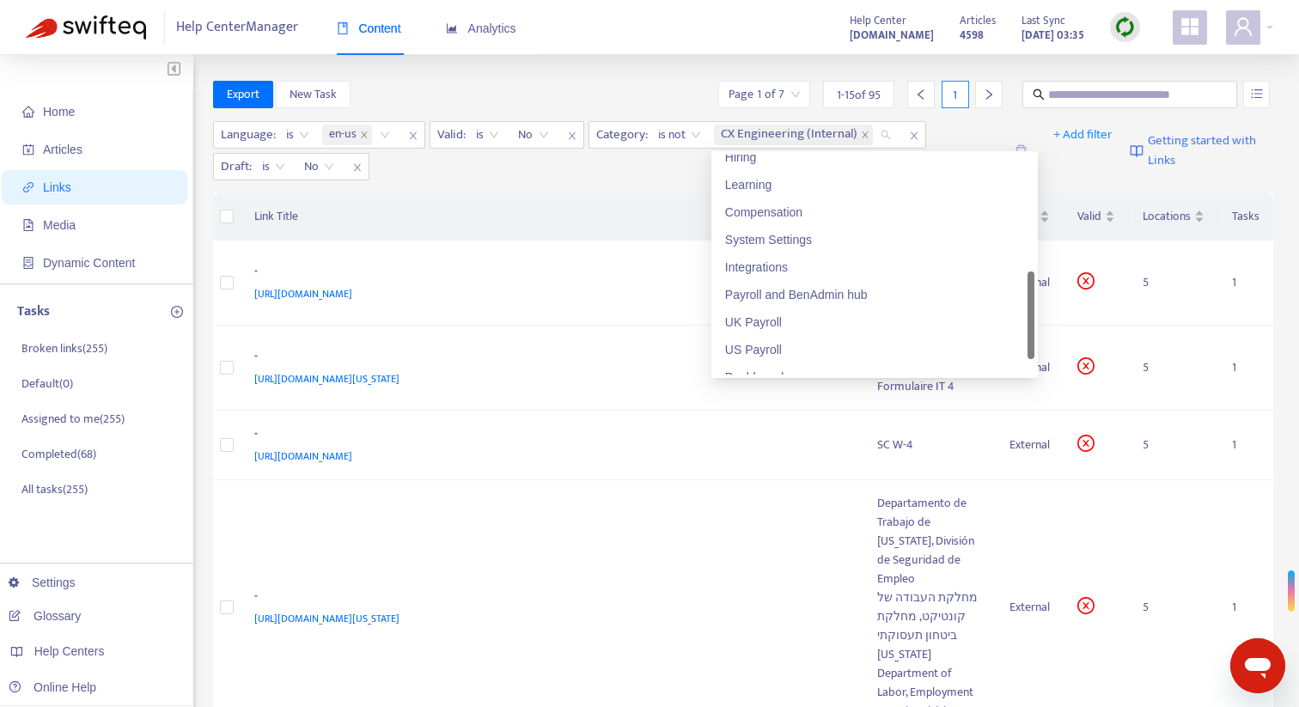
scroll to position [409, 0]
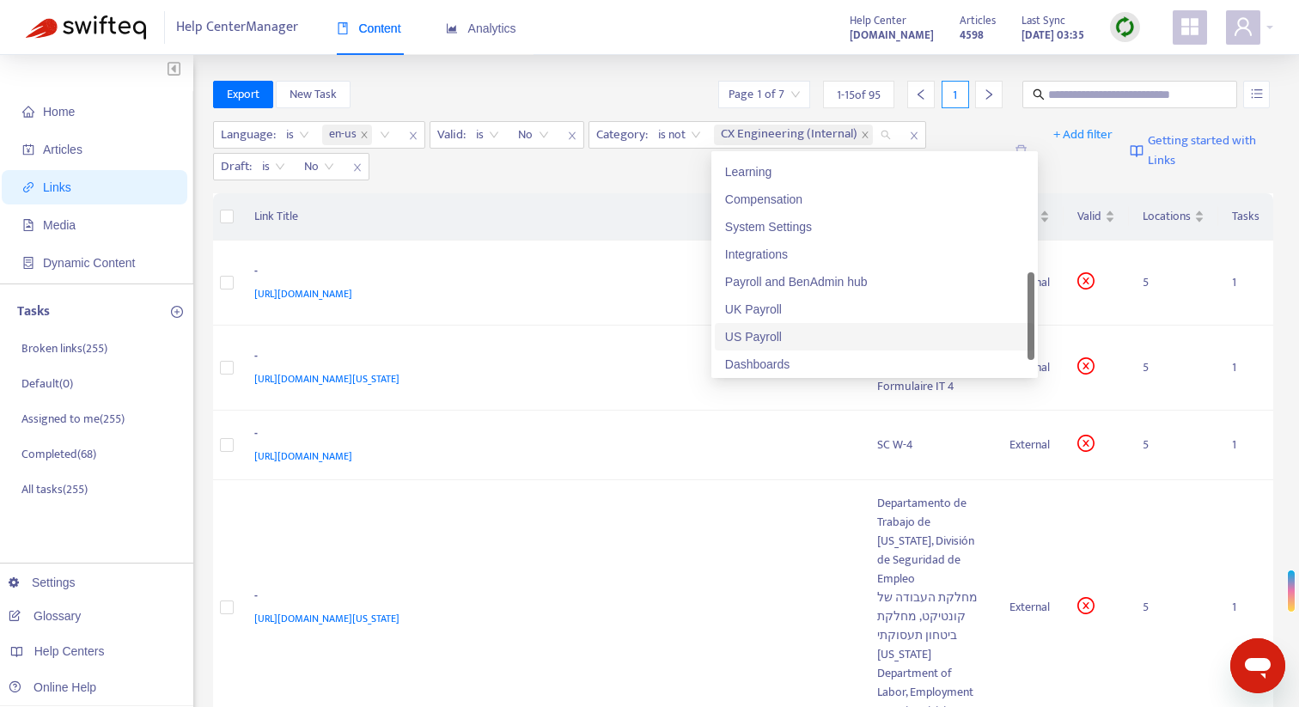
click at [804, 330] on div "US Payroll" at bounding box center [874, 336] width 299 height 19
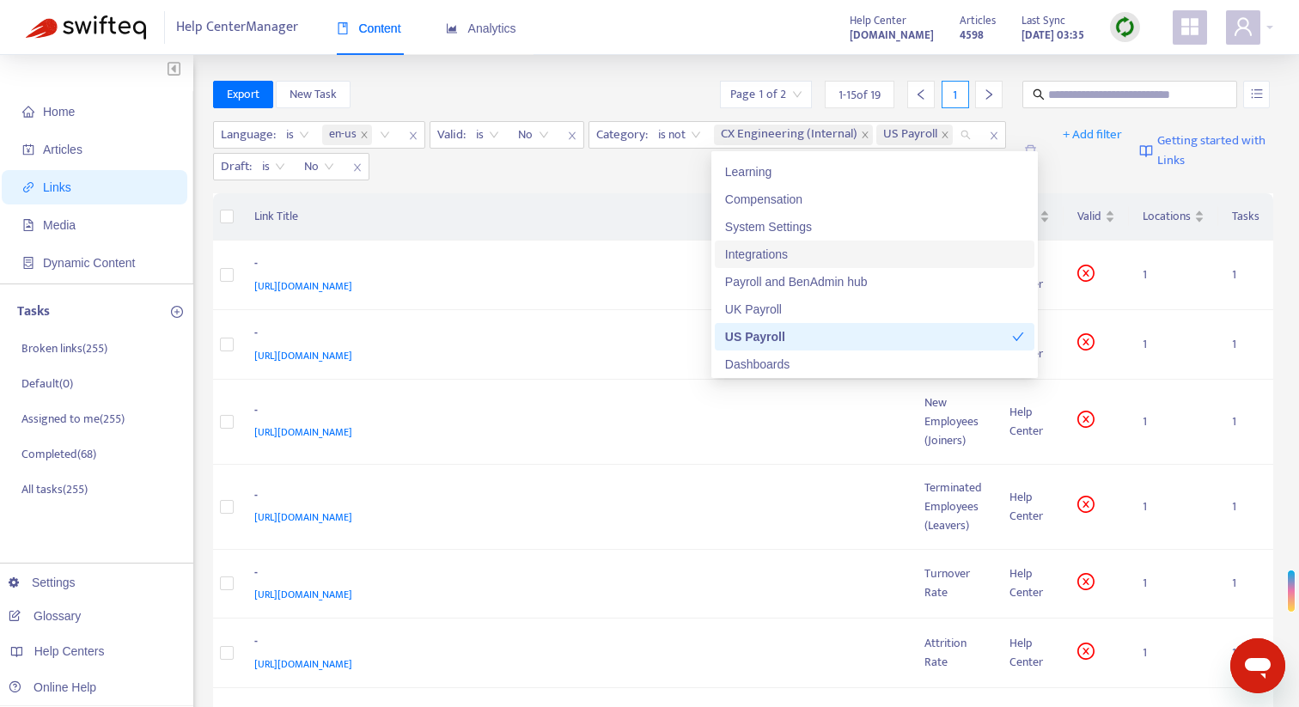
click at [667, 210] on th "Link Title" at bounding box center [576, 216] width 671 height 47
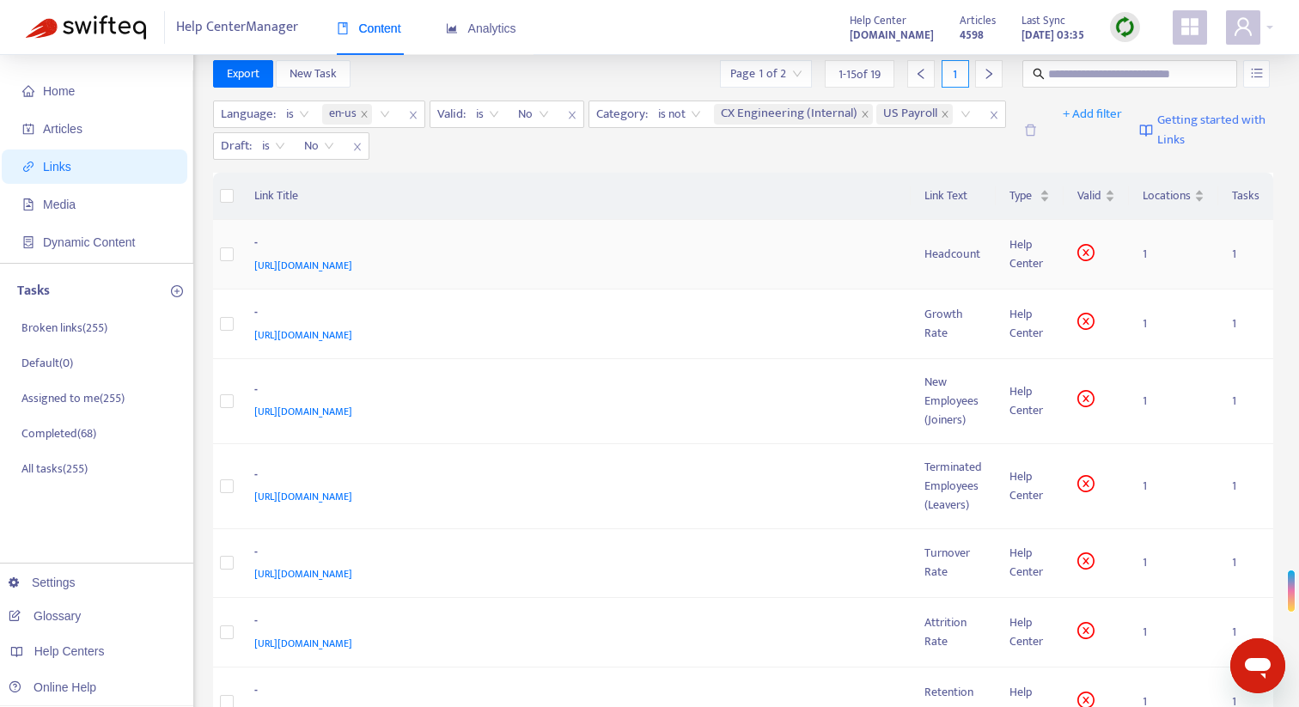
scroll to position [0, 0]
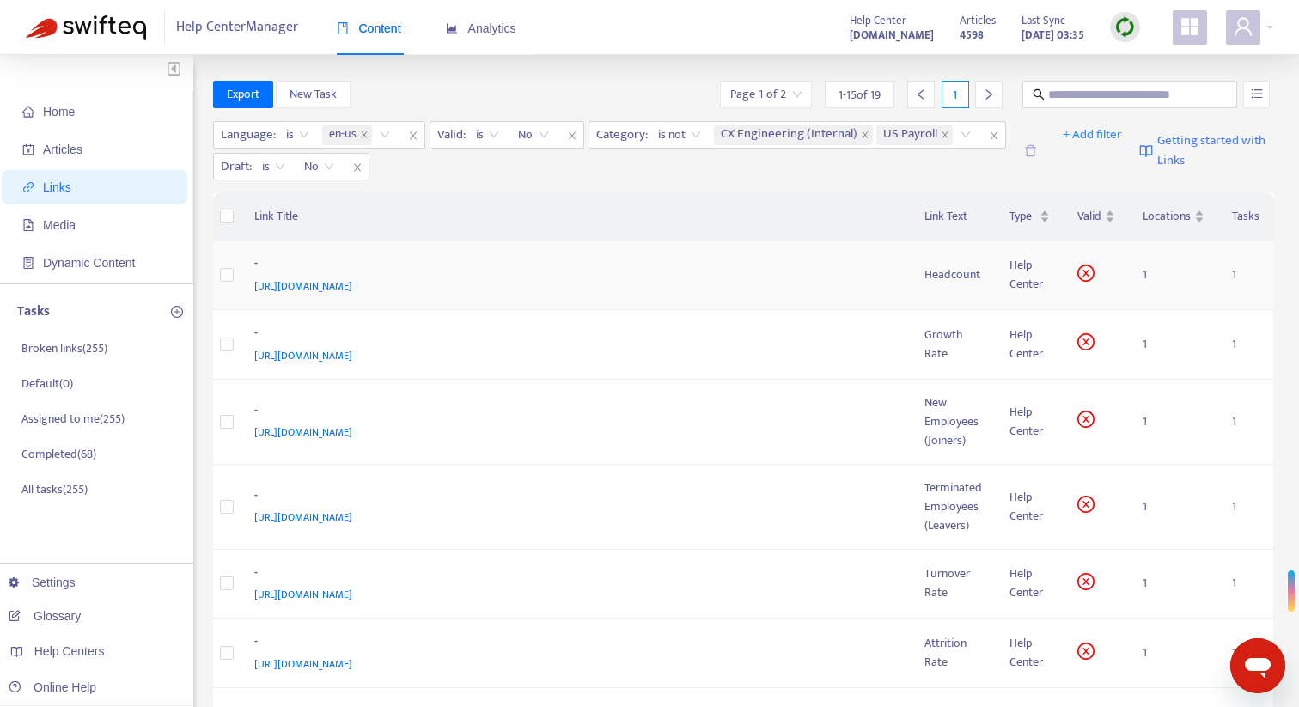
click at [874, 278] on div "[URL][DOMAIN_NAME]" at bounding box center [572, 286] width 637 height 19
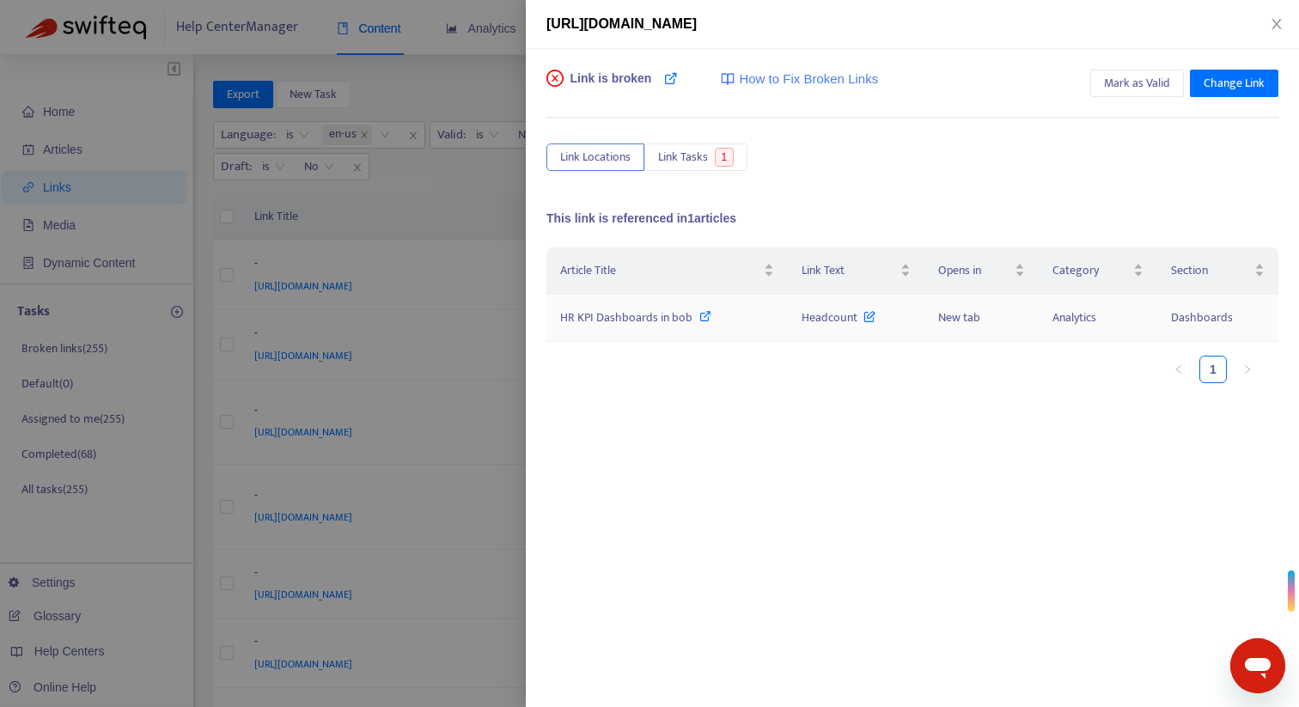
click at [704, 314] on icon at bounding box center [705, 316] width 12 height 12
click at [506, 181] on div at bounding box center [649, 353] width 1299 height 707
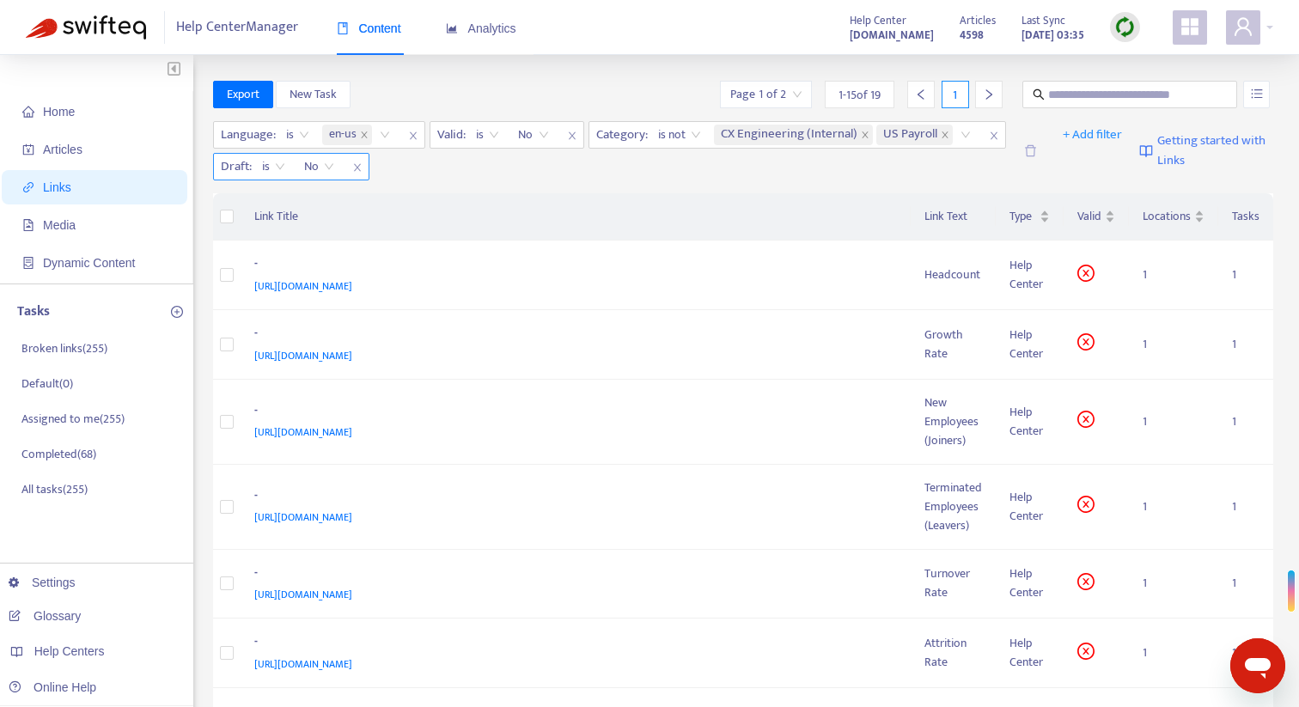
click at [318, 168] on span "No" at bounding box center [319, 167] width 30 height 26
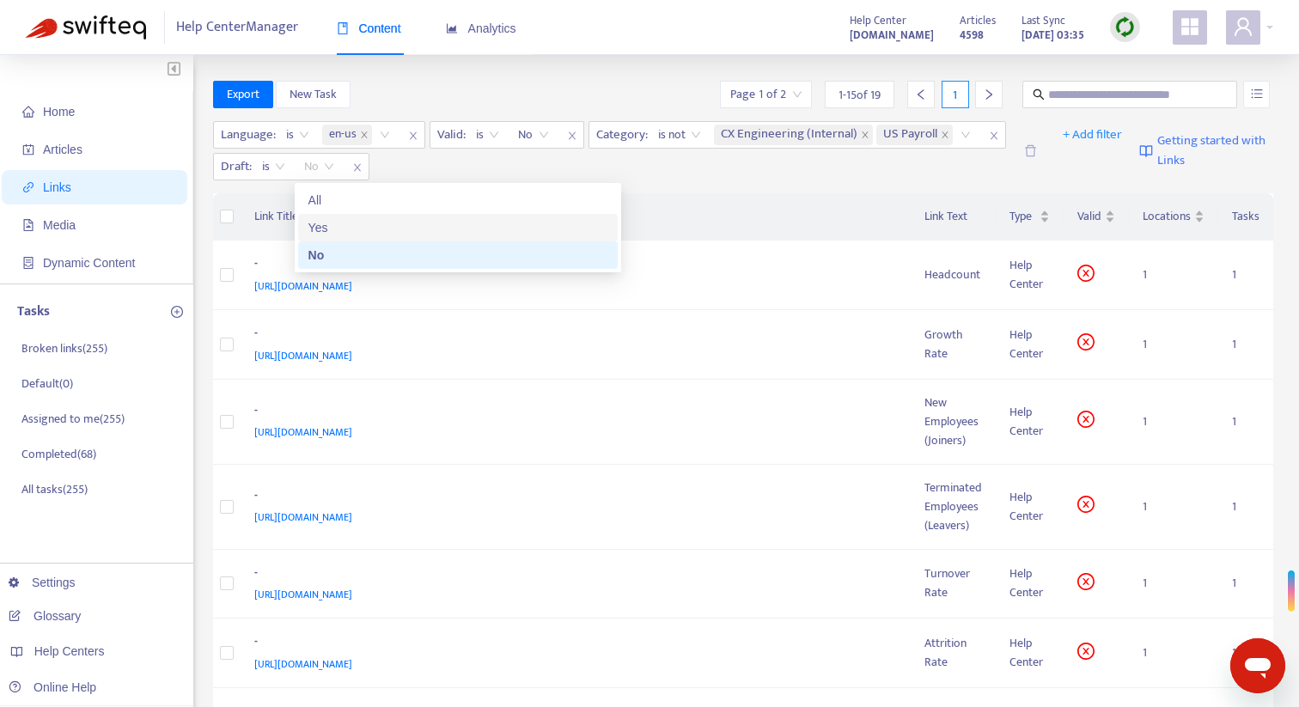
click at [332, 224] on div "Yes" at bounding box center [457, 227] width 299 height 19
